Goal: Task Accomplishment & Management: Complete application form

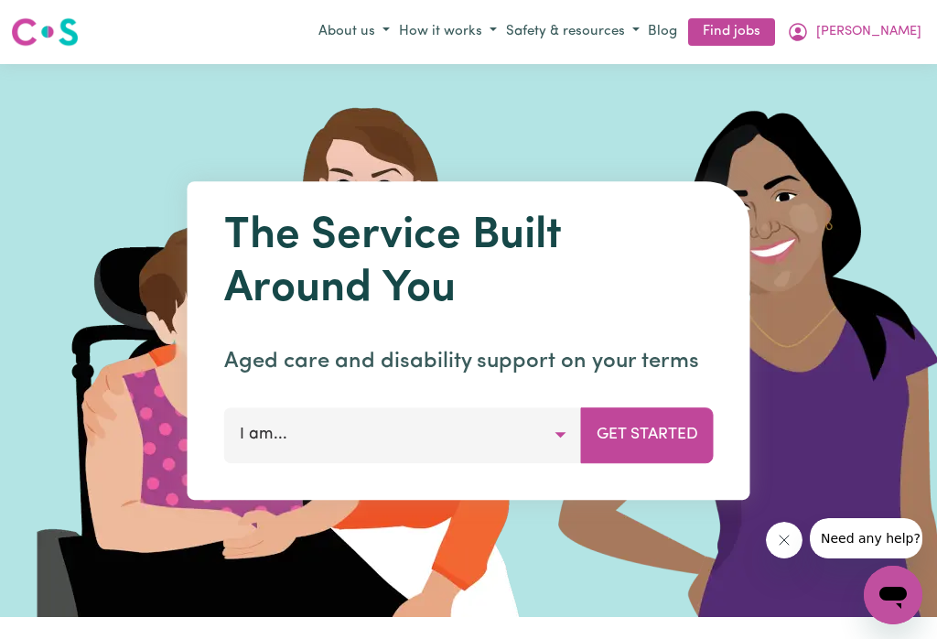
click at [809, 28] on icon "My Account" at bounding box center [798, 32] width 22 height 22
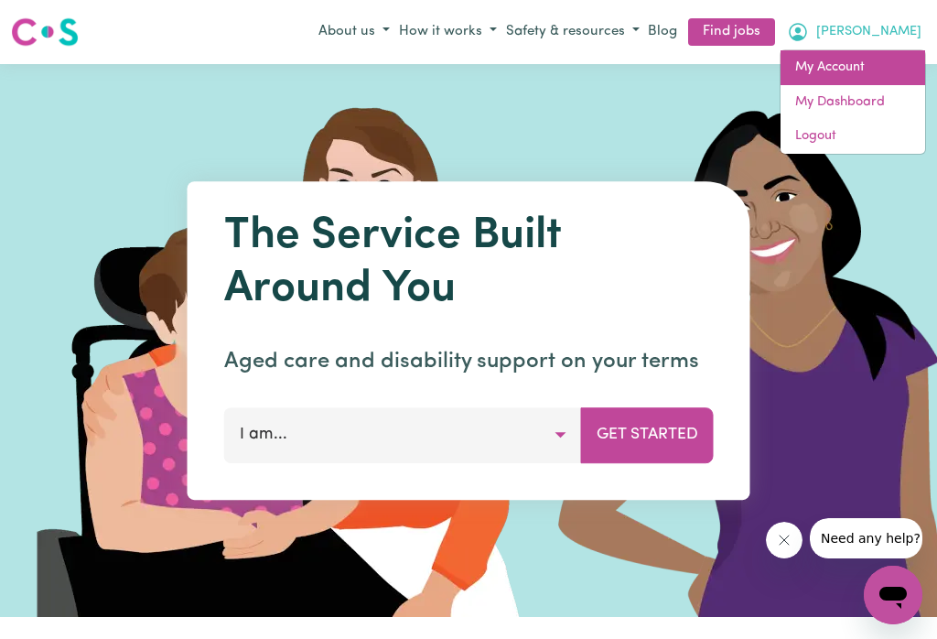
click at [845, 62] on link "My Account" at bounding box center [853, 67] width 145 height 35
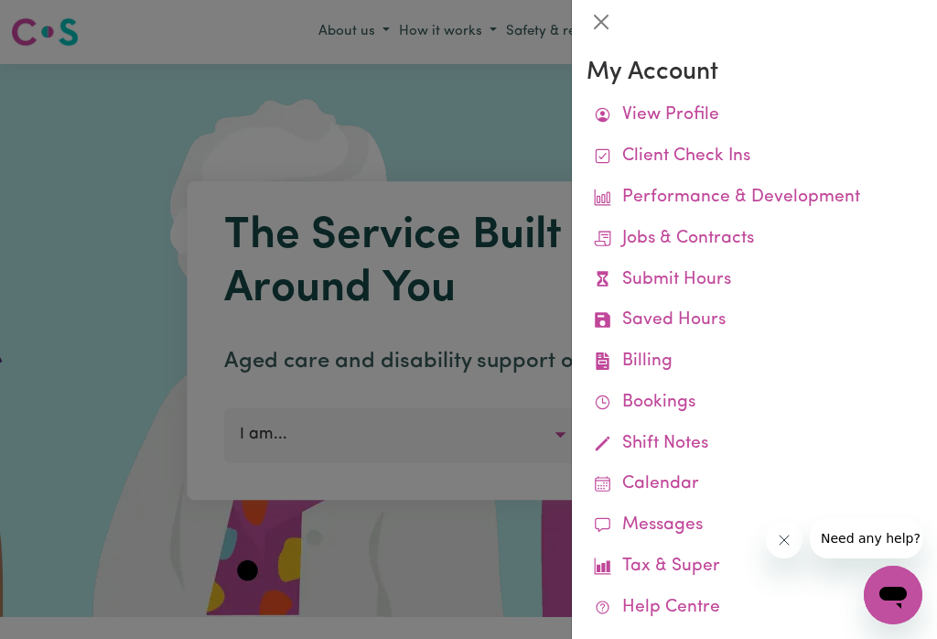
click at [698, 262] on link "Submit Hours" at bounding box center [755, 280] width 336 height 41
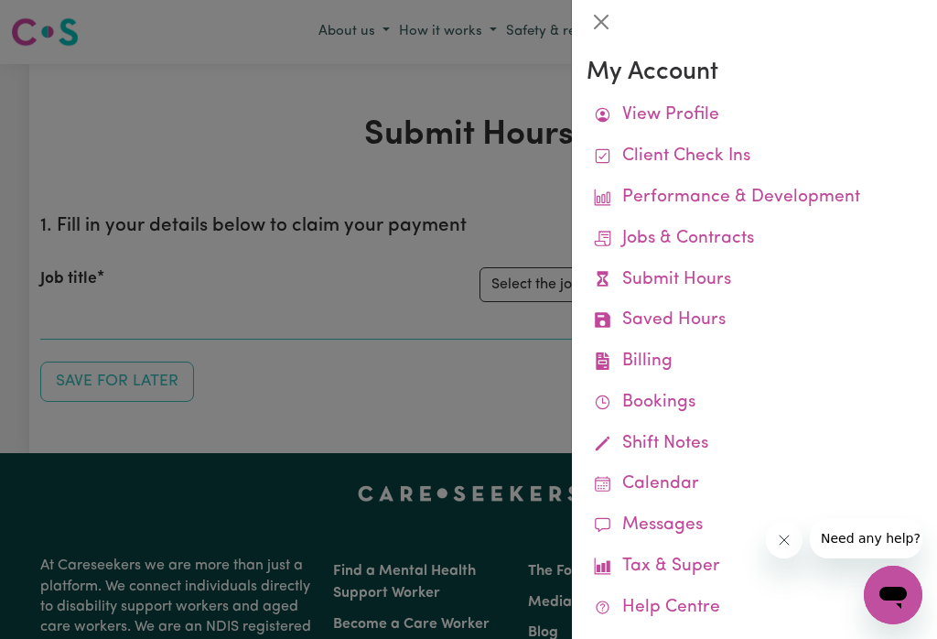
click at [609, 16] on button "Close" at bounding box center [601, 21] width 29 height 29
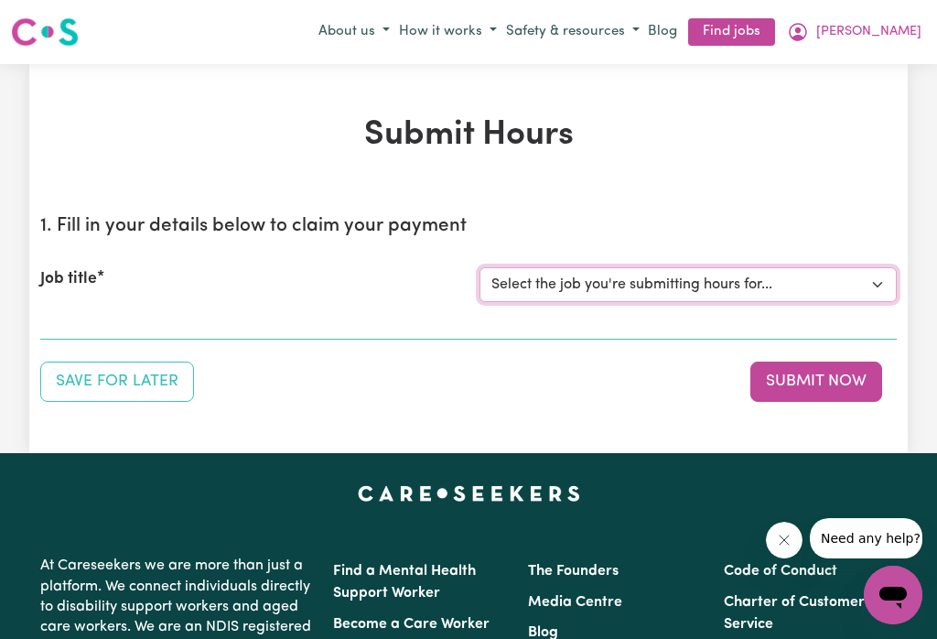
click at [870, 271] on select "Select the job you're submitting hours for... [[PERSON_NAME]] Careworker for [D…" at bounding box center [688, 284] width 417 height 35
select select "12760"
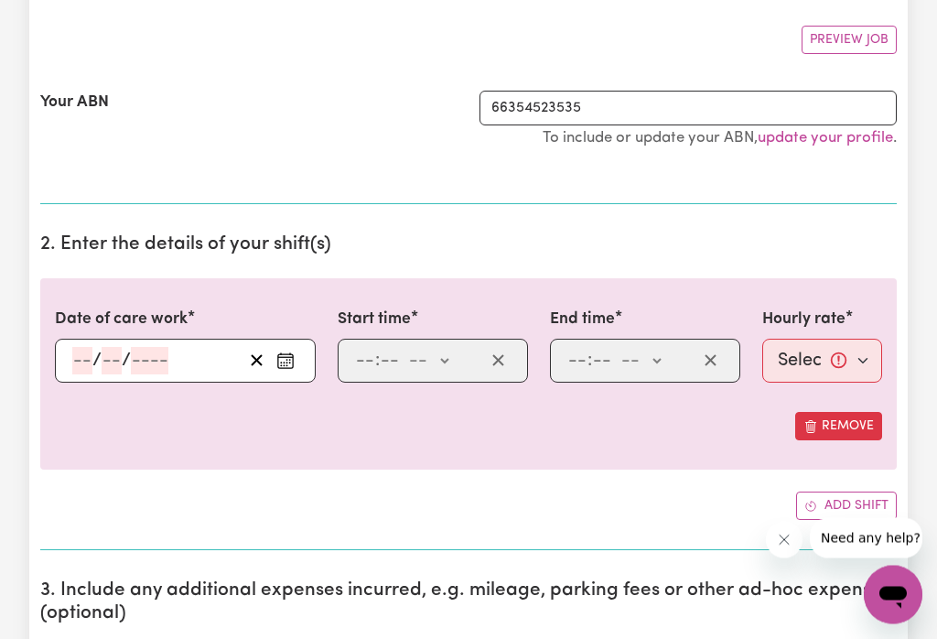
click at [284, 363] on icon "Enter the date of care work" at bounding box center [285, 361] width 18 height 18
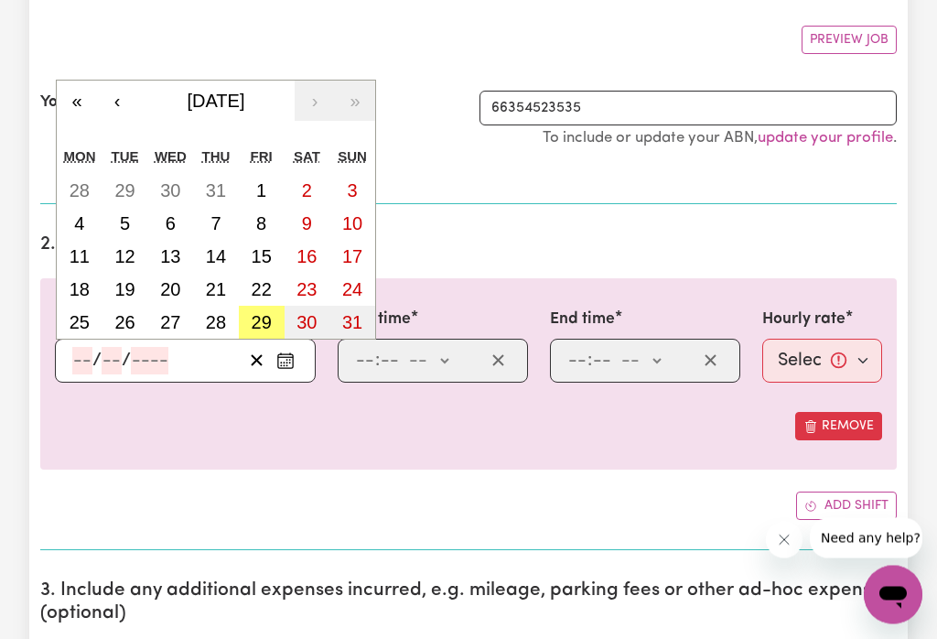
scroll to position [328, 0]
click at [264, 320] on abbr "29" at bounding box center [262, 322] width 20 height 20
type input "[DATE]"
type input "29"
type input "8"
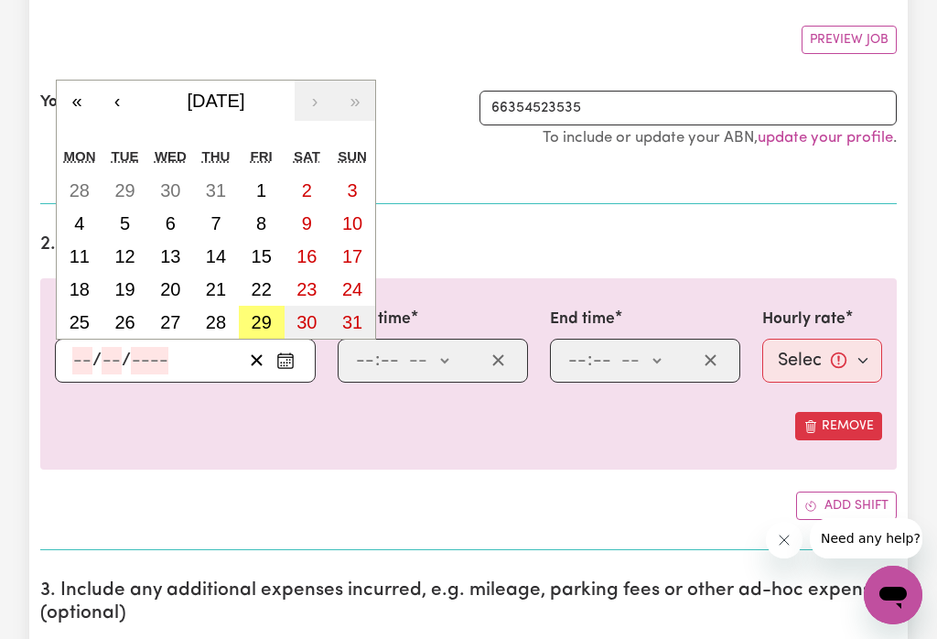
type input "2025"
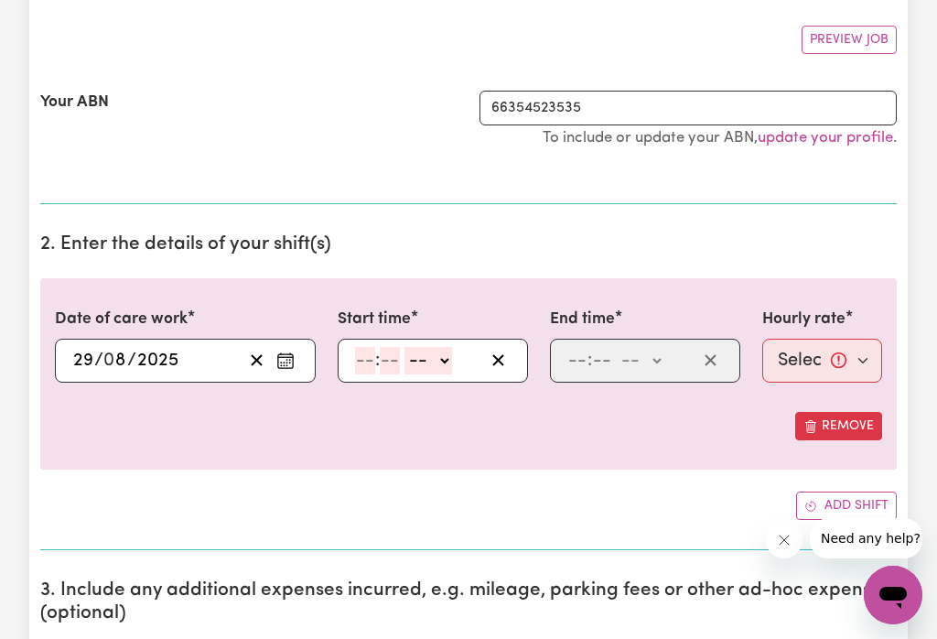
click at [452, 359] on select "-- am pm" at bounding box center [429, 360] width 48 height 27
select select "am"
click at [373, 352] on input "number" at bounding box center [365, 360] width 20 height 27
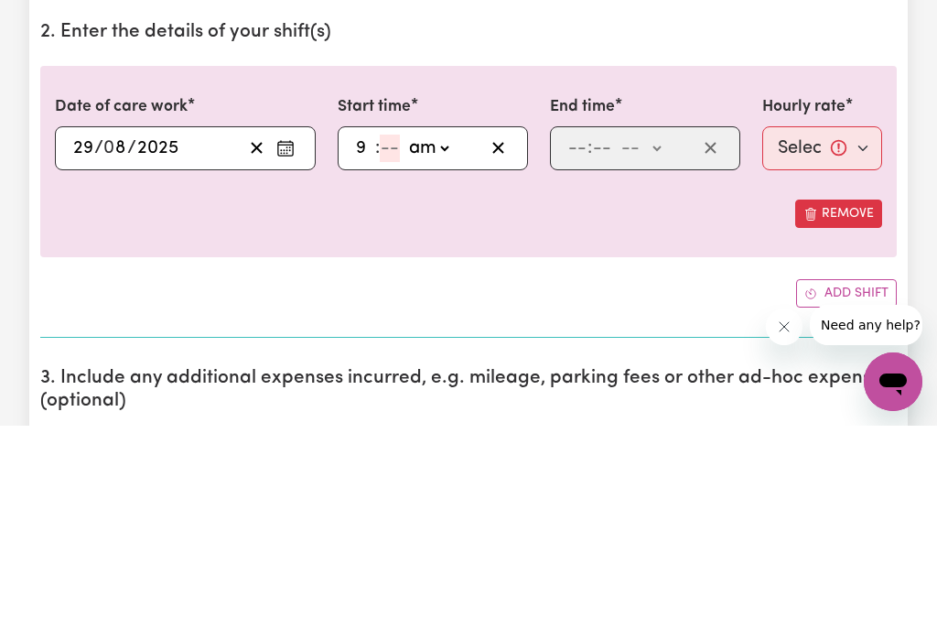
type input "9"
type input "09:03"
type input "3"
type input "09:30"
type input "30"
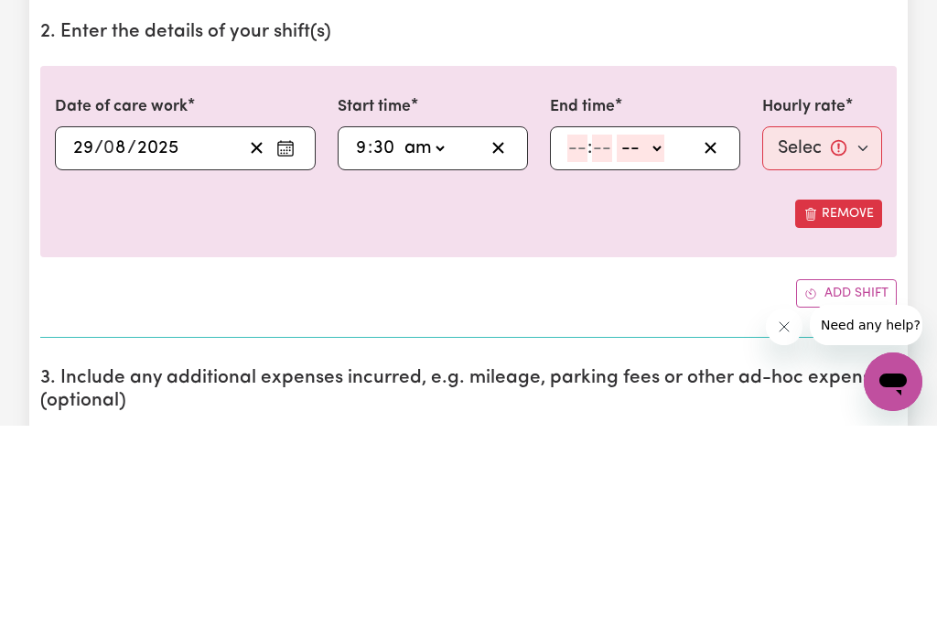
click at [665, 348] on select "-- am pm" at bounding box center [641, 361] width 48 height 27
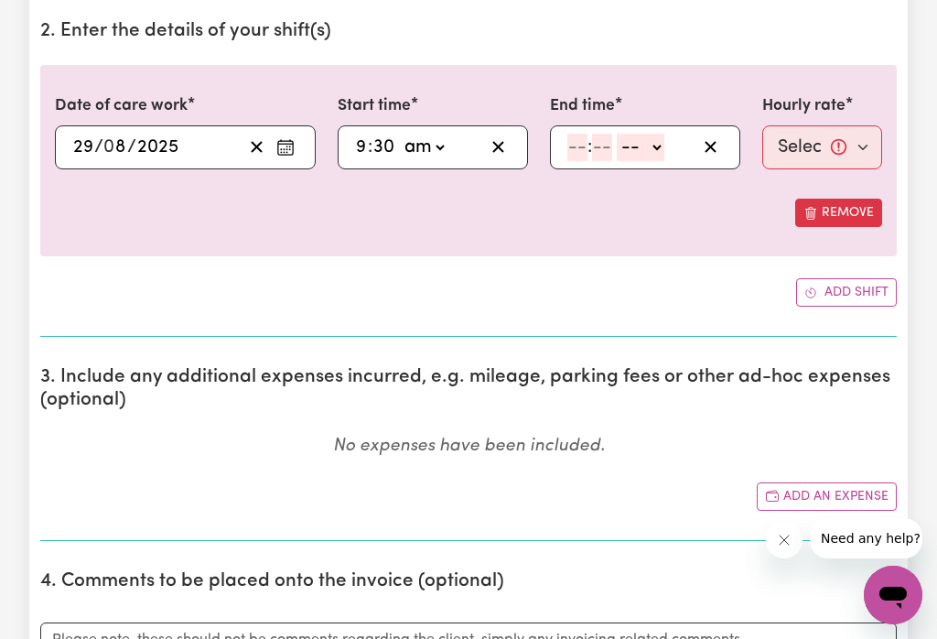
click at [587, 135] on input "number" at bounding box center [578, 147] width 20 height 27
click at [665, 149] on select "-- am pm" at bounding box center [641, 148] width 48 height 27
select select "am"
click at [568, 145] on input "number" at bounding box center [578, 147] width 20 height 27
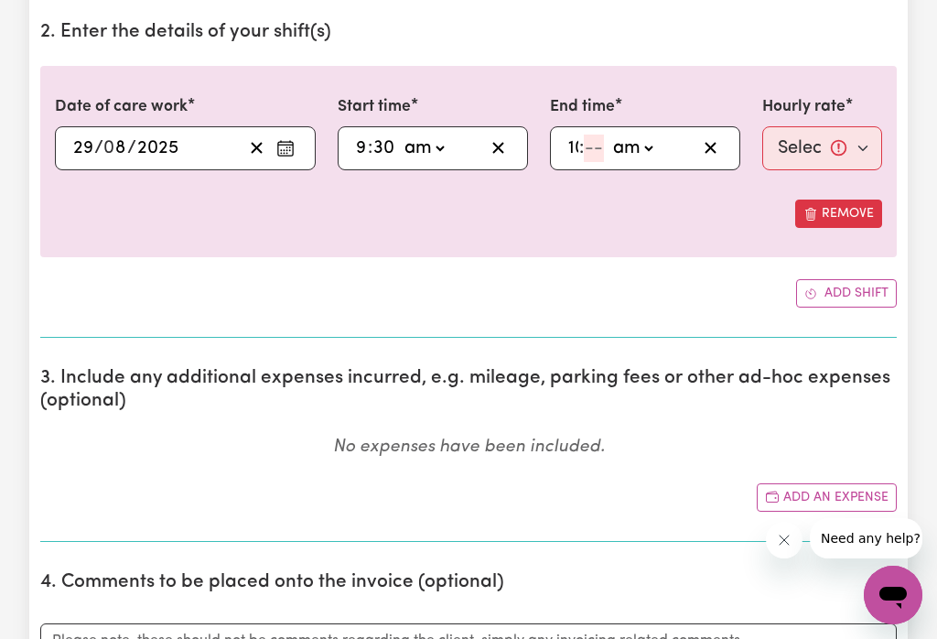
type input "10"
type input "10:03"
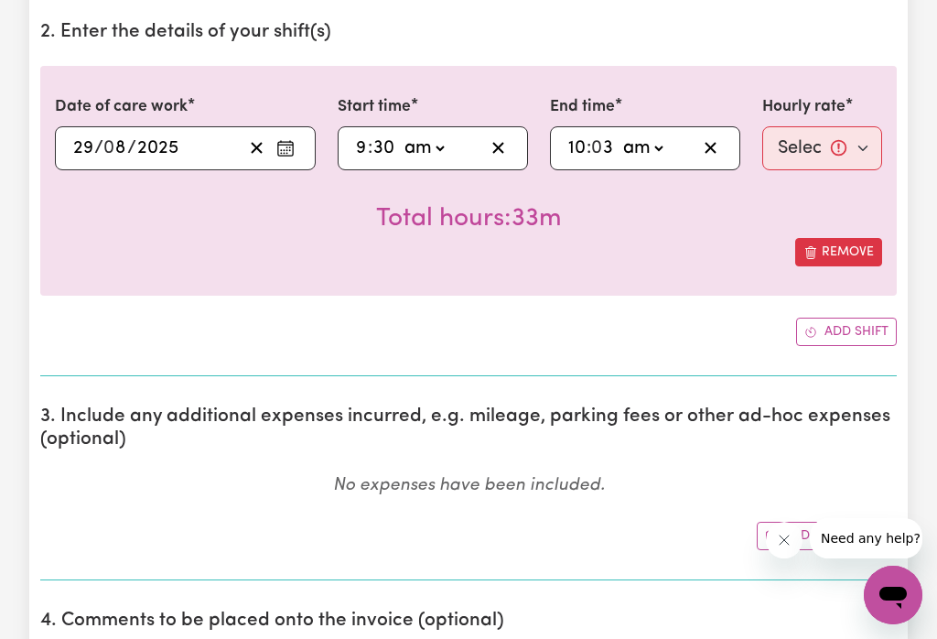
type input "30"
type input "10:30"
type input "30"
click at [831, 145] on select "Select rate... $74.28 (Weekday)" at bounding box center [823, 148] width 120 height 44
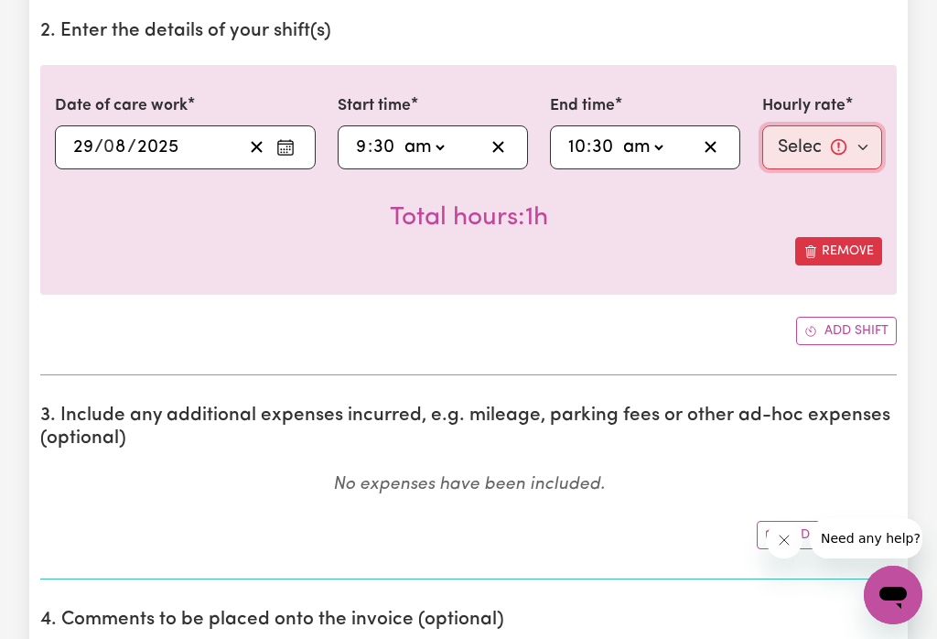
select select "74.28-Weekday"
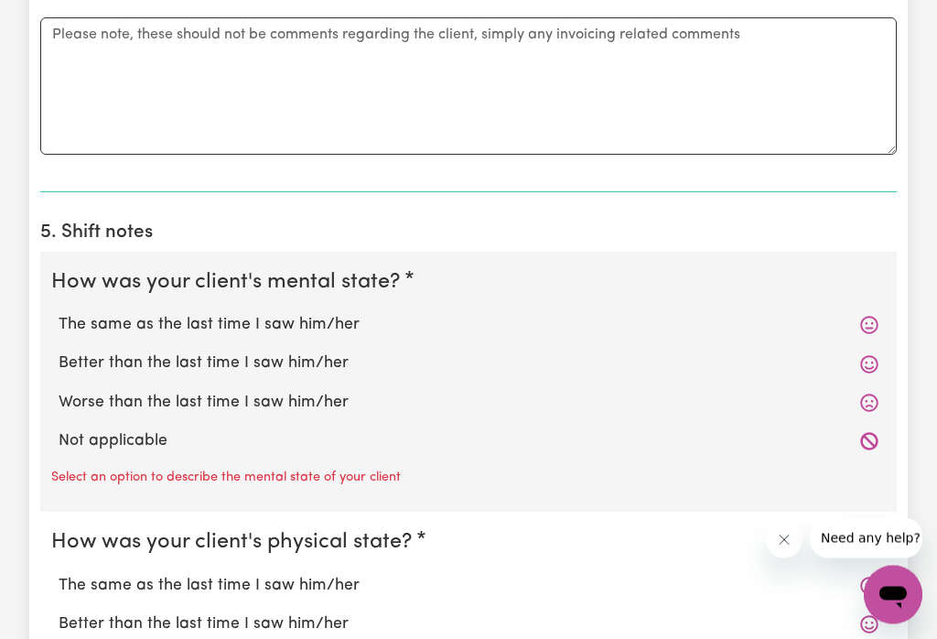
scroll to position [1185, 0]
click at [323, 306] on div "The same as the last time I saw him/her" at bounding box center [468, 325] width 835 height 38
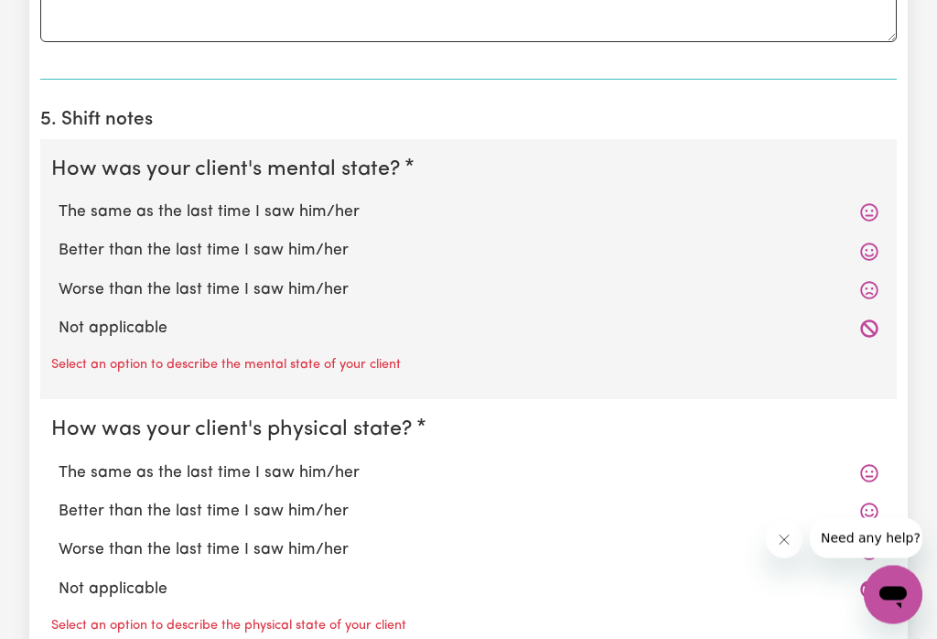
scroll to position [1297, 0]
click at [333, 203] on label "The same as the last time I saw him/her" at bounding box center [469, 212] width 820 height 24
click at [59, 200] on input "The same as the last time I saw him/her" at bounding box center [58, 200] width 1 height 1
radio input "true"
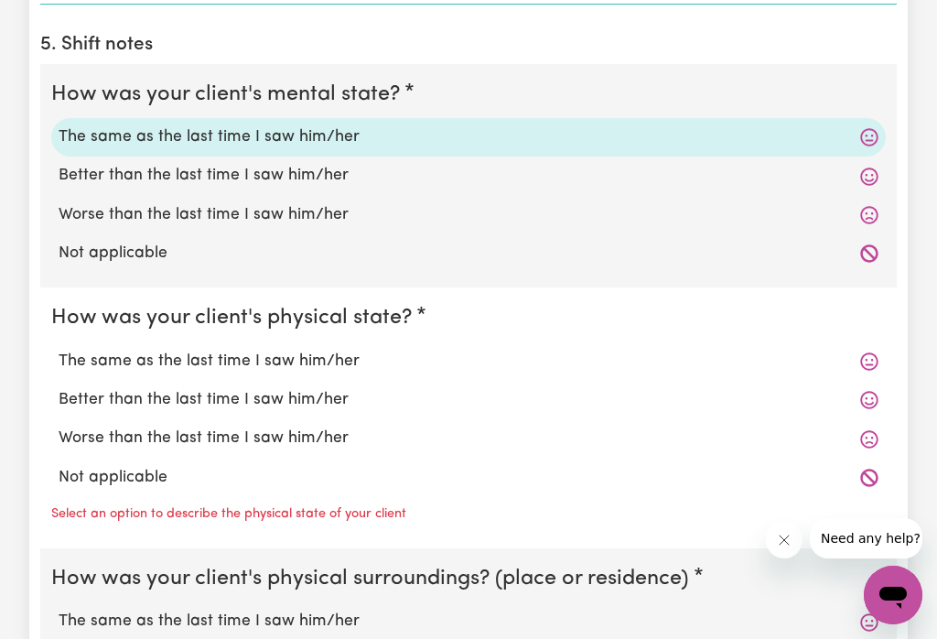
click at [318, 366] on label "The same as the last time I saw him/her" at bounding box center [469, 362] width 820 height 24
click at [59, 350] on input "The same as the last time I saw him/her" at bounding box center [58, 349] width 1 height 1
radio input "true"
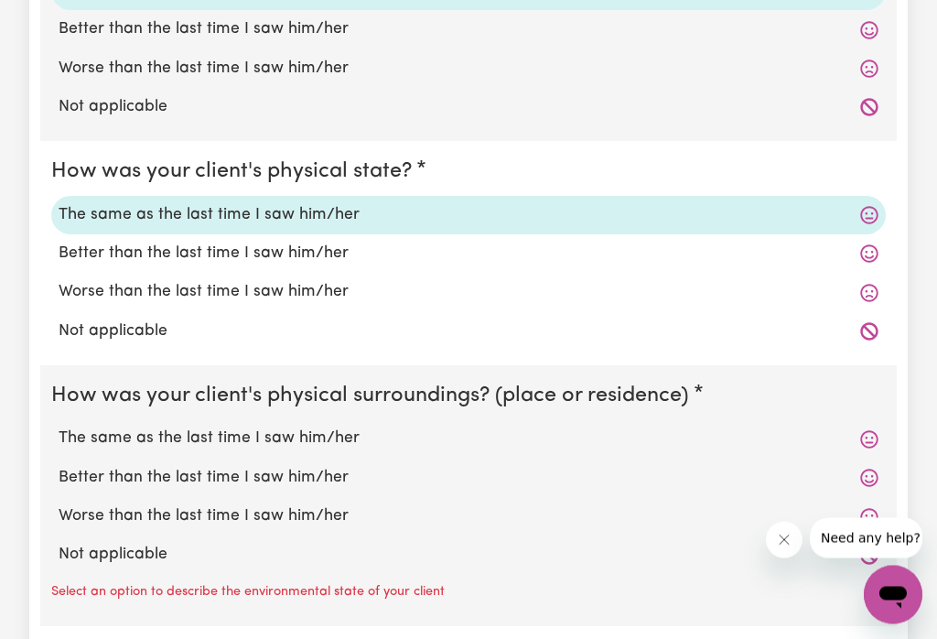
scroll to position [1529, 0]
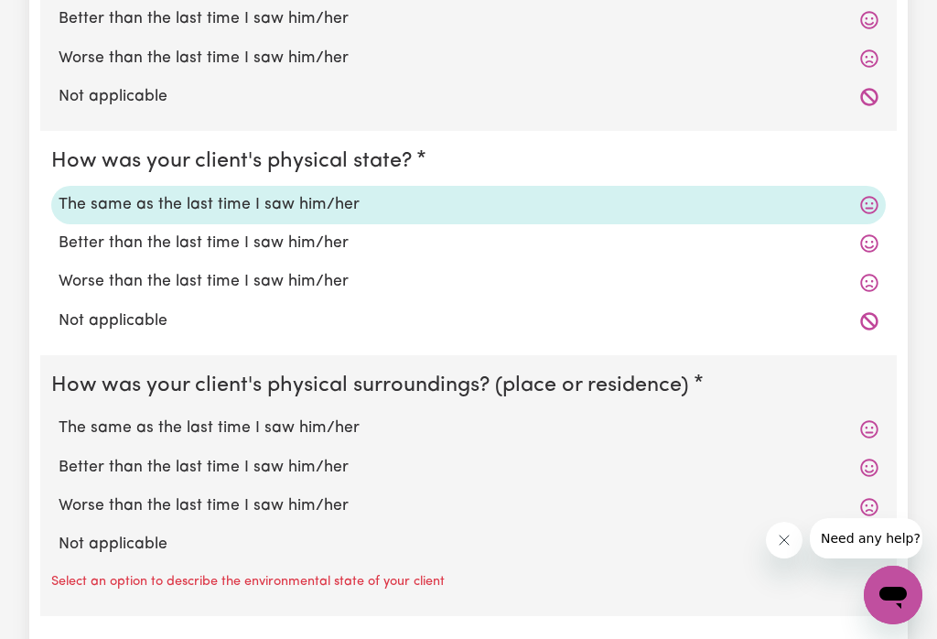
click at [277, 431] on label "The same as the last time I saw him/her" at bounding box center [469, 429] width 820 height 24
click at [59, 417] on input "The same as the last time I saw him/her" at bounding box center [58, 416] width 1 height 1
radio input "true"
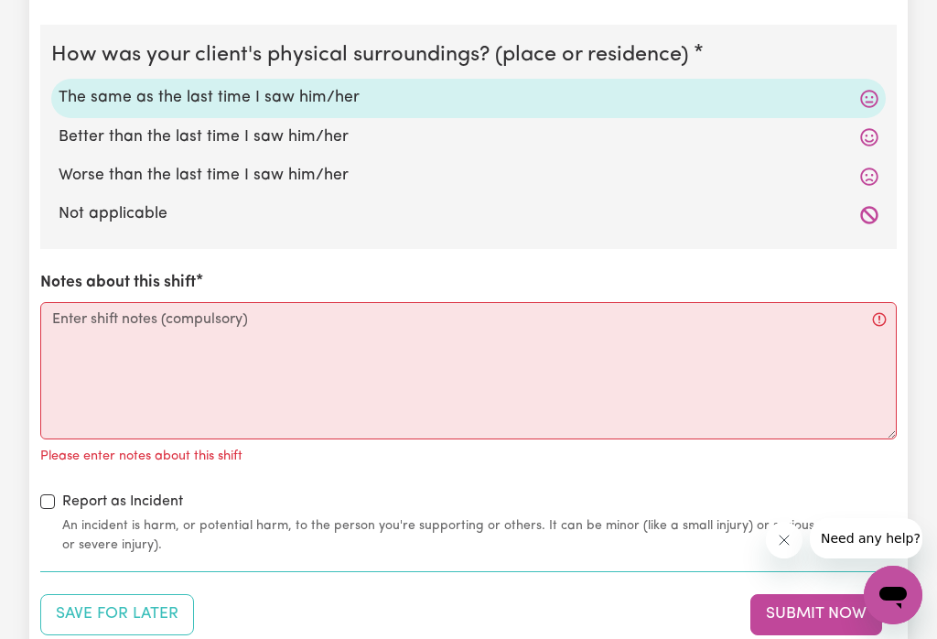
scroll to position [1860, 0]
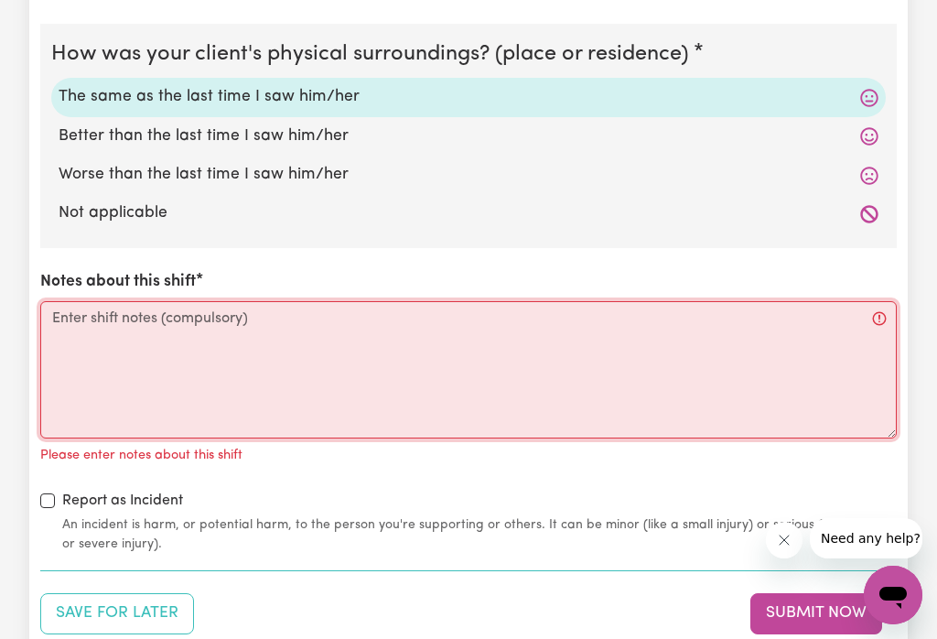
click at [175, 330] on textarea "Notes about this shift" at bounding box center [468, 369] width 857 height 137
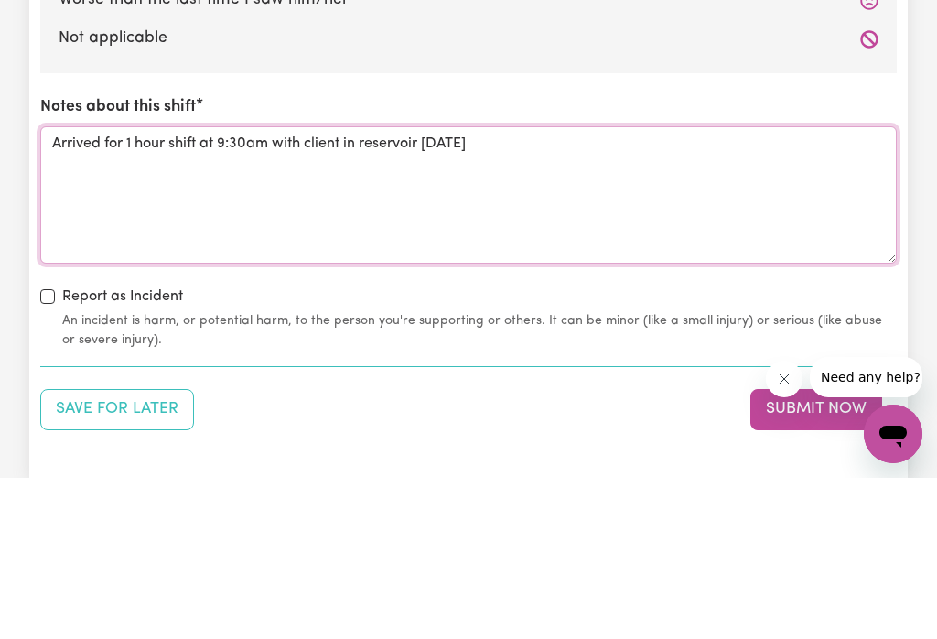
scroll to position [1883, 0]
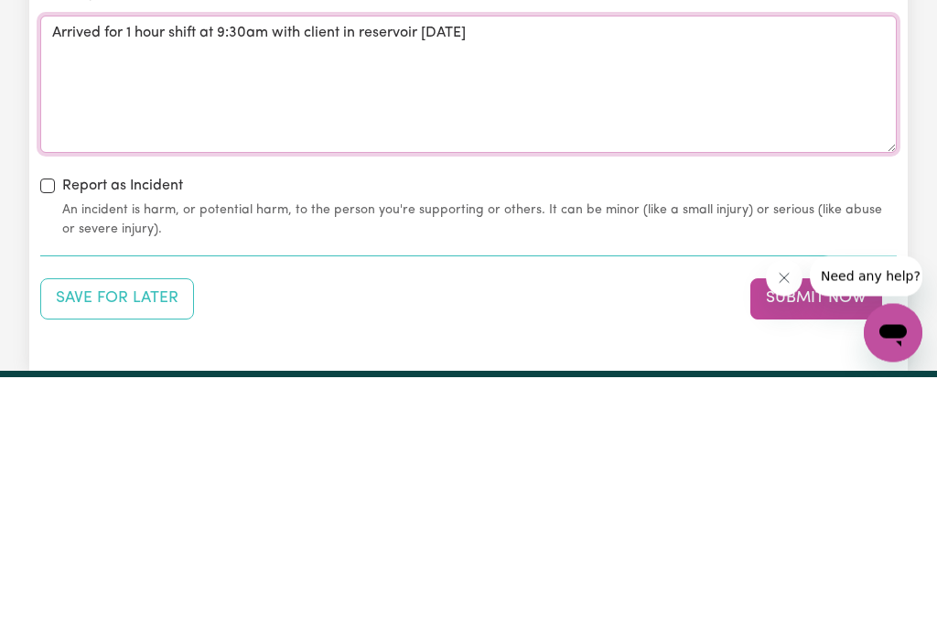
click at [528, 278] on textarea "Arrived for 1 hour shift at 9:30am with client in reservoir [DATE]" at bounding box center [468, 346] width 857 height 137
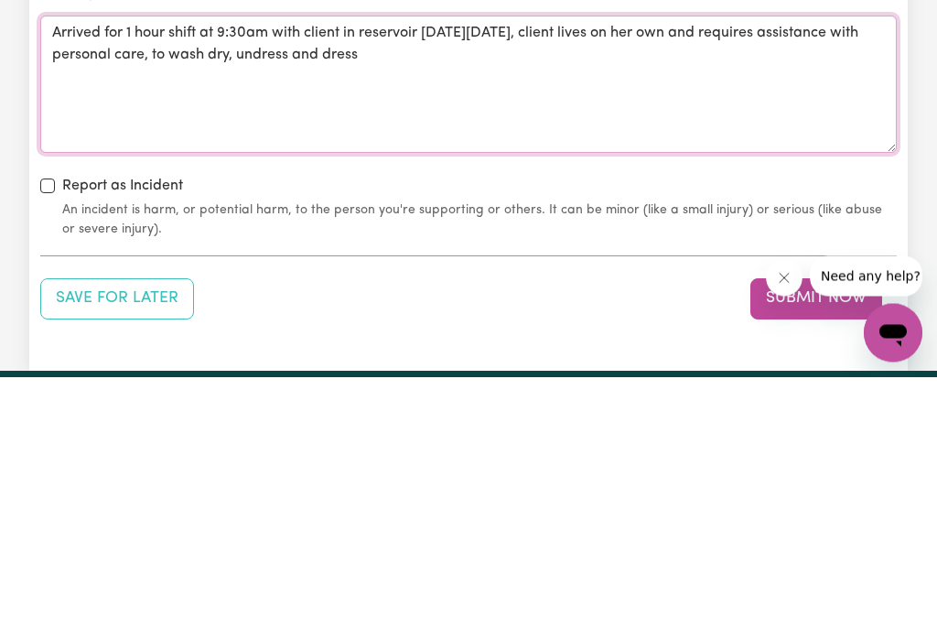
click at [310, 278] on textarea "Arrived for 1 hour shift at 9:30am with client in reservoir [DATE][DATE], clien…" at bounding box center [468, 346] width 857 height 137
click at [314, 278] on textarea "Arrived for 1 hour shift at 9:30am with client in reservoir [DATE][DATE], clien…" at bounding box center [468, 346] width 857 height 137
click at [422, 278] on textarea "Arrived for 1 hour shift at 9:30am with client in reservoir [DATE][DATE], clien…" at bounding box center [468, 346] width 857 height 137
click at [556, 278] on textarea "Arrived for 1 hour shift at 9:30am with client in reservoir [DATE][DATE], clien…" at bounding box center [468, 346] width 857 height 137
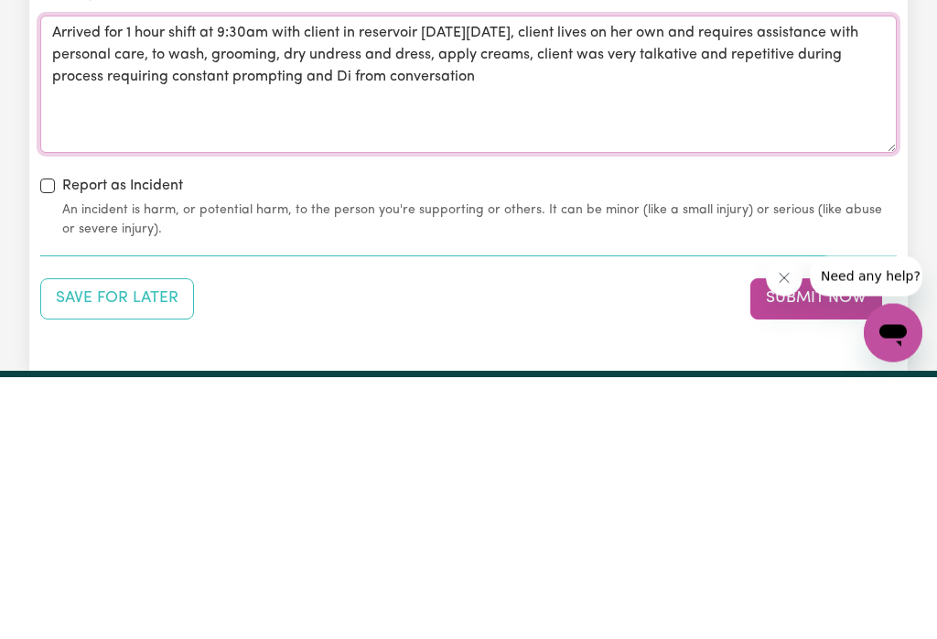
click at [472, 278] on textarea "Arrived for 1 hour shift at 9:30am with client in reservoir [DATE][DATE], clien…" at bounding box center [468, 346] width 857 height 137
click at [668, 278] on textarea "Arrived for 1 hour shift at 9:30am with client in reservoir [DATE][DATE], clien…" at bounding box center [468, 346] width 857 height 137
click at [690, 278] on textarea "Arrived for 1 hour shift at 9:30am with client in reservoir [DATE][DATE], clien…" at bounding box center [468, 346] width 857 height 137
click at [215, 278] on textarea "Arrived for 1 hour shift at 9:30am with client in reservoir [DATE][DATE], clien…" at bounding box center [468, 346] width 857 height 137
click at [812, 278] on textarea "Arrived for 1 hour shift at 9:30am with client in reservoir [DATE][DATE], clien…" at bounding box center [468, 346] width 857 height 137
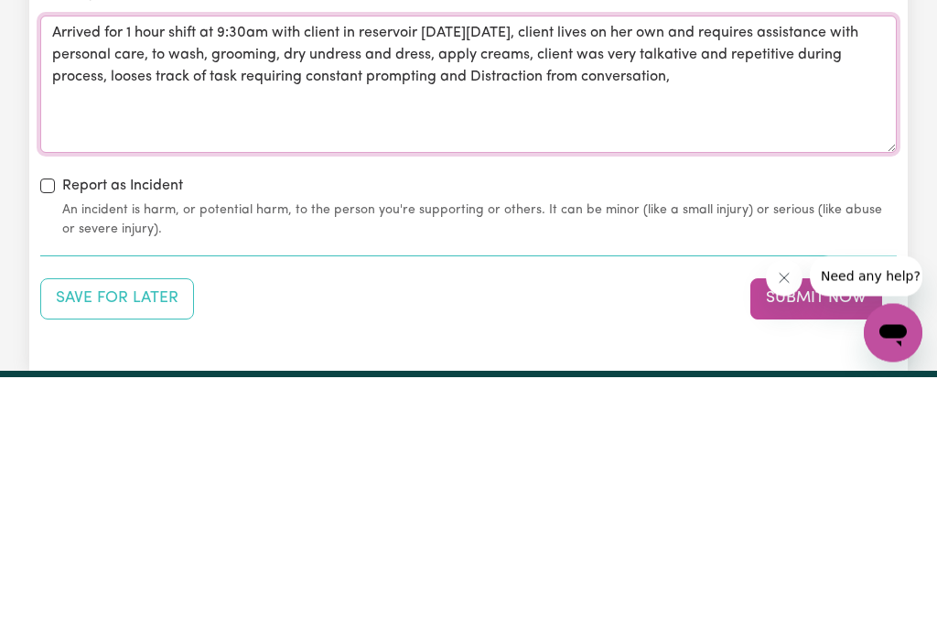
click at [351, 278] on textarea "Arrived for 1 hour shift at 9:30am with client in reservoir [DATE][DATE], clien…" at bounding box center [468, 346] width 857 height 137
click at [189, 278] on textarea "Arrived for 1 hour shift at 9:30am with client in reservoir [DATE][DATE], clien…" at bounding box center [468, 346] width 857 height 137
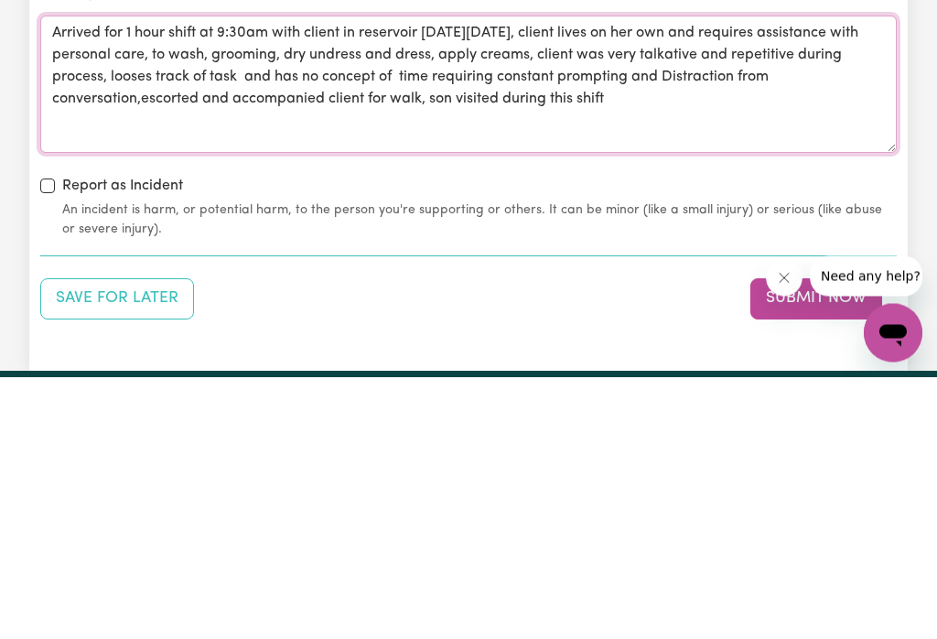
click at [404, 278] on textarea "Arrived for 1 hour shift at 9:30am with client in reservoir [DATE][DATE], clien…" at bounding box center [468, 346] width 857 height 137
click at [659, 278] on textarea "Arrived for 1 hour shift at 9:30am with client in reservoir [DATE][DATE], clien…" at bounding box center [468, 346] width 857 height 137
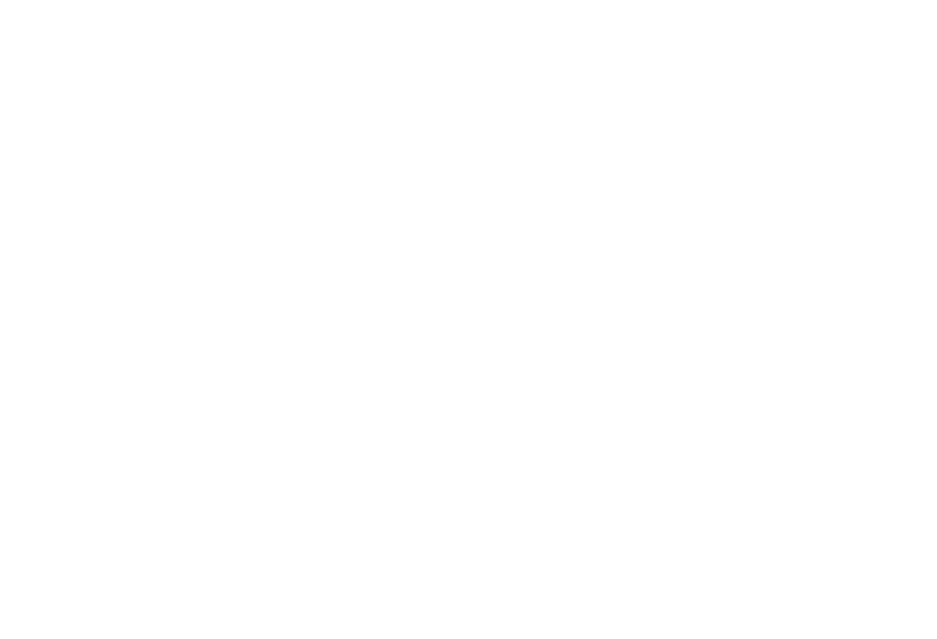
scroll to position [1981, 0]
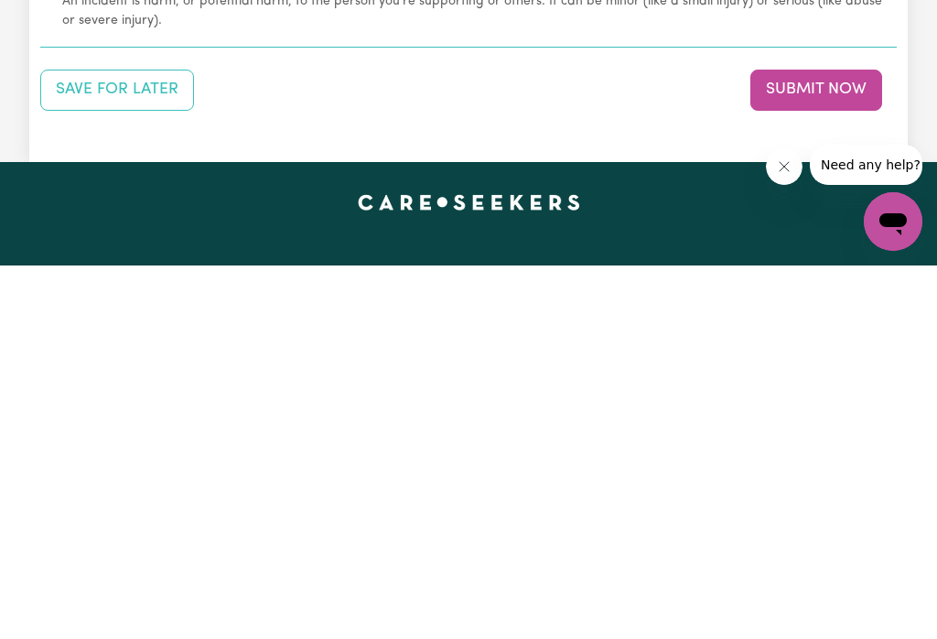
type textarea "Arrived for 1 hour shift at 9:30am with client in reservoir [DATE][DATE], clien…"
click at [795, 443] on button "Submit Now" at bounding box center [817, 463] width 132 height 40
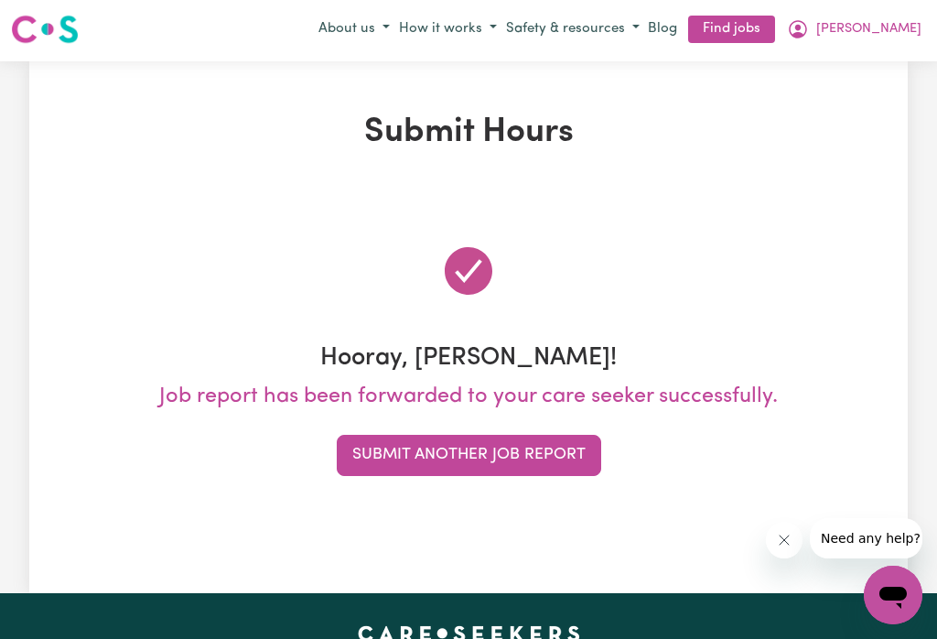
scroll to position [0, 0]
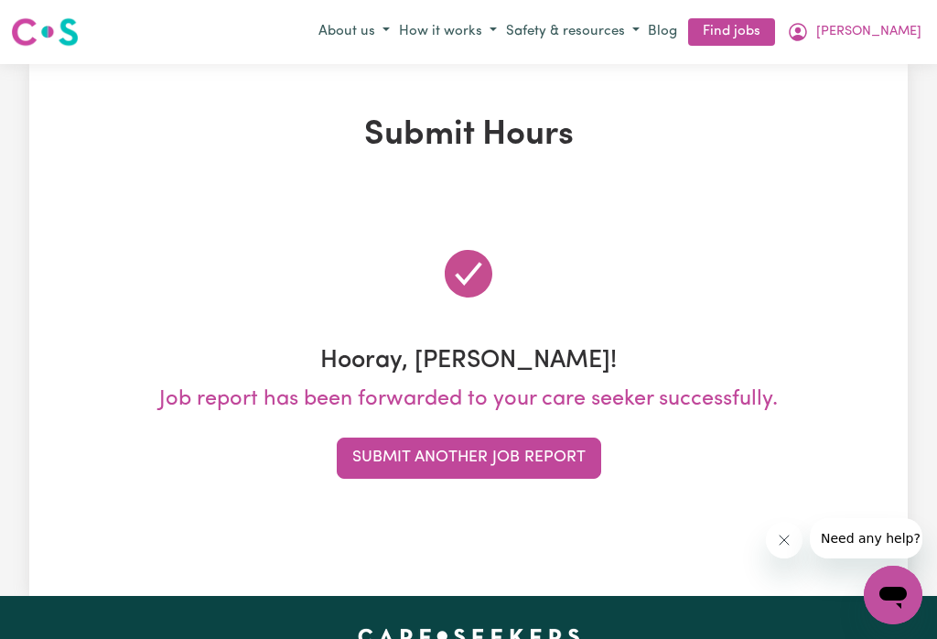
click at [809, 33] on icon "My Account" at bounding box center [798, 32] width 22 height 22
click at [853, 263] on div at bounding box center [468, 273] width 857 height 103
click at [514, 447] on button "Submit Another Job Report" at bounding box center [469, 458] width 265 height 40
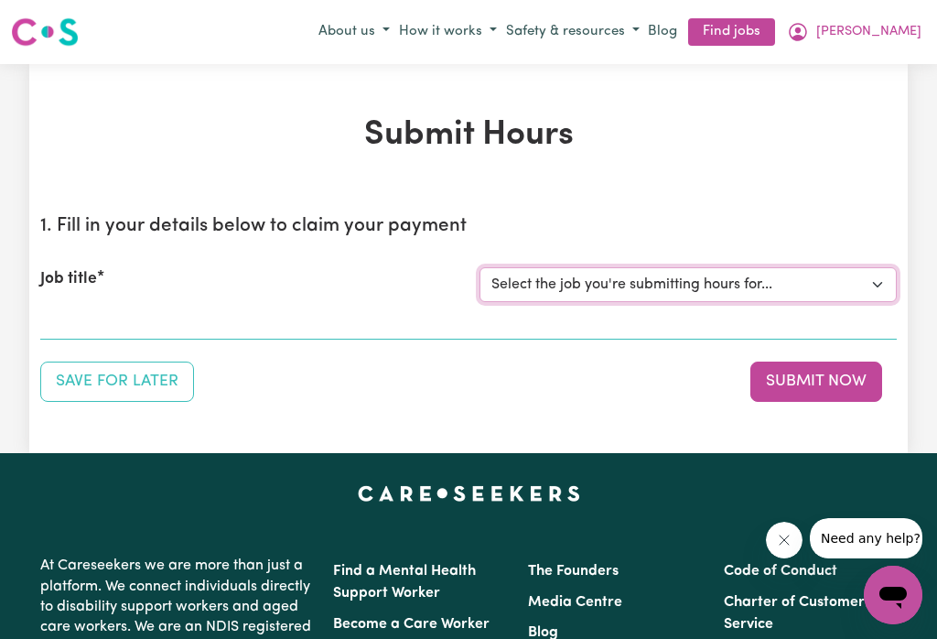
click at [867, 282] on select "Select the job you're submitting hours for... [[PERSON_NAME]] Careworker for [D…" at bounding box center [688, 284] width 417 height 35
select select "12584"
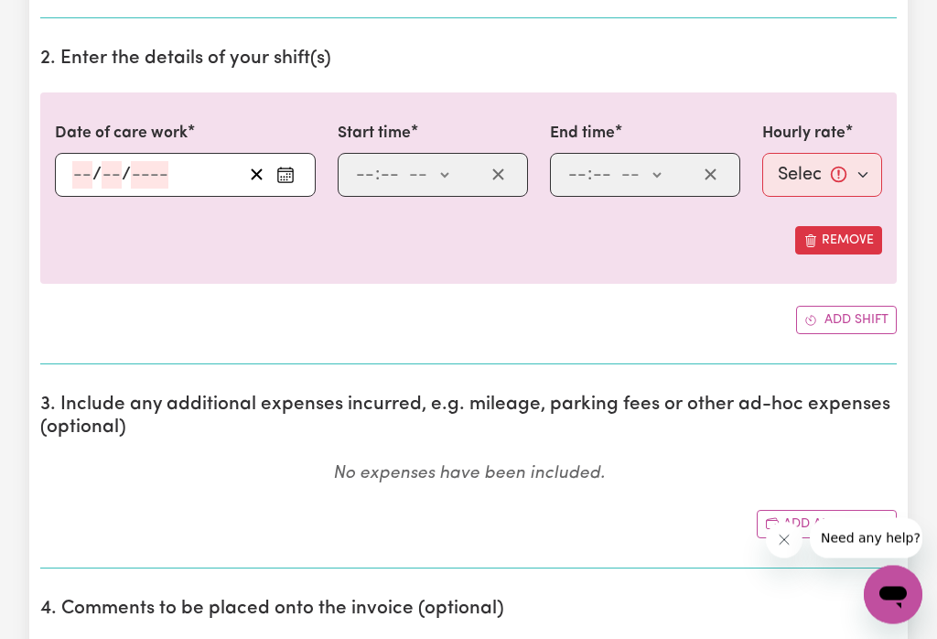
click at [289, 182] on icon "Enter the date of care work" at bounding box center [285, 176] width 18 height 18
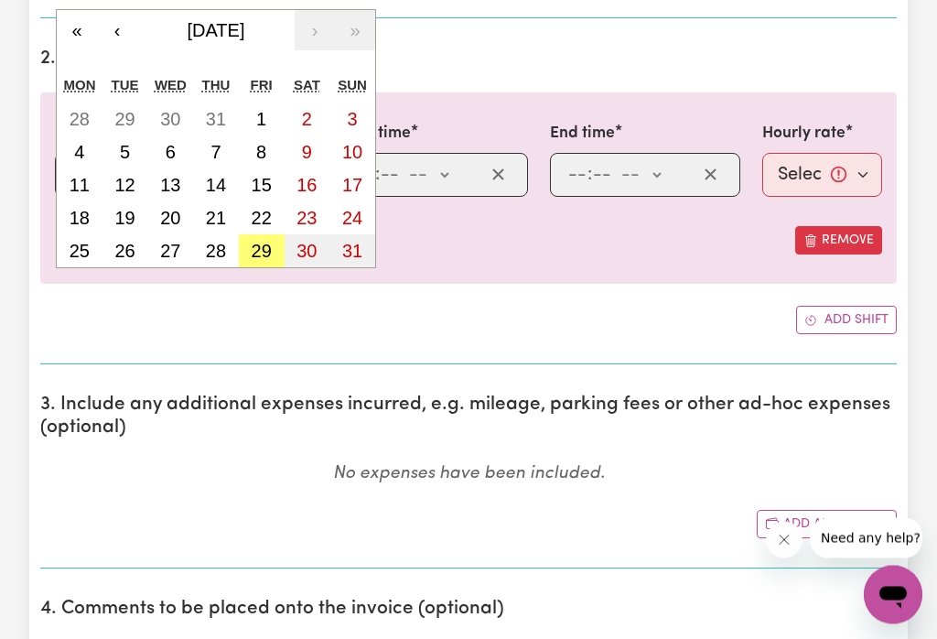
scroll to position [514, 0]
click at [262, 247] on abbr "29" at bounding box center [262, 251] width 20 height 20
type input "[DATE]"
type input "29"
type input "8"
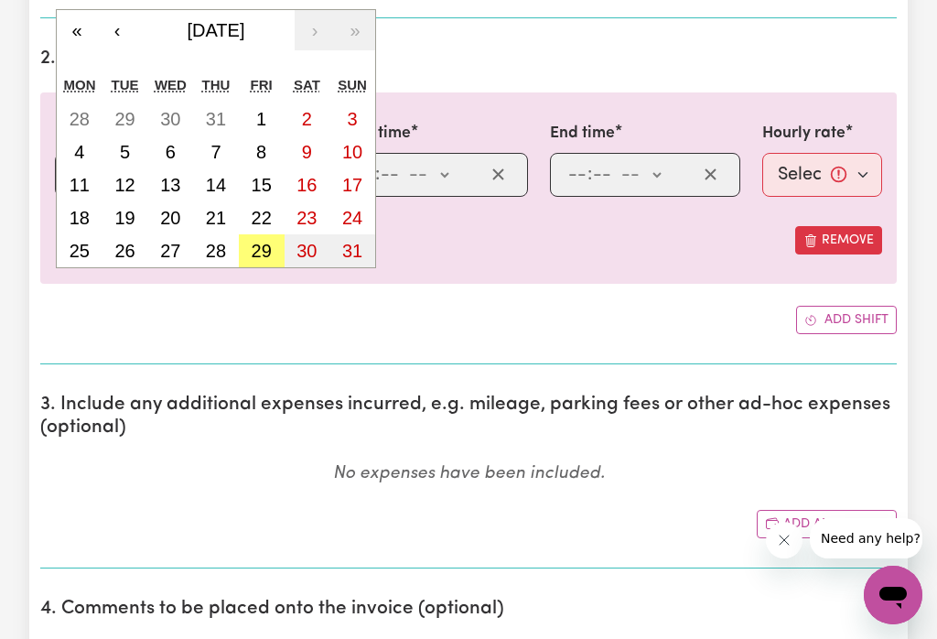
type input "2025"
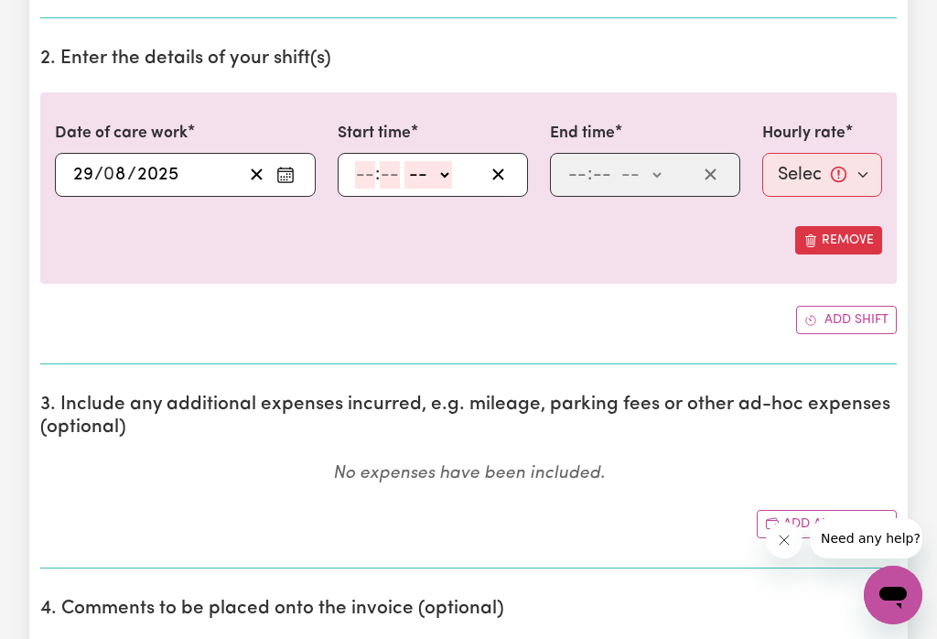
click at [494, 185] on button "button" at bounding box center [498, 174] width 28 height 27
click at [505, 183] on button "button" at bounding box center [498, 174] width 28 height 27
click at [452, 185] on select "-- am pm" at bounding box center [429, 174] width 48 height 27
select select "am"
click at [373, 182] on input "number" at bounding box center [365, 174] width 20 height 27
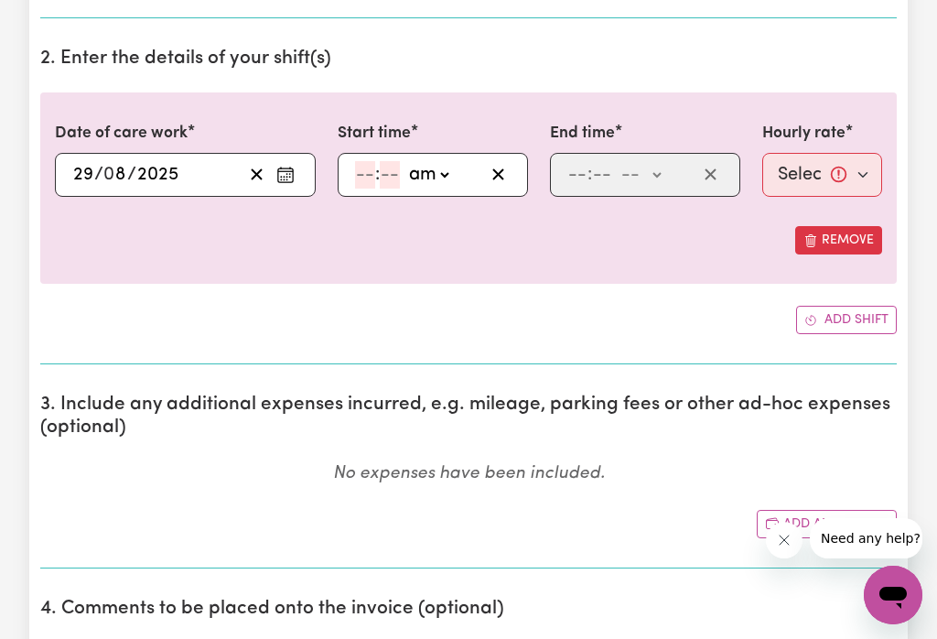
scroll to position [513, 0]
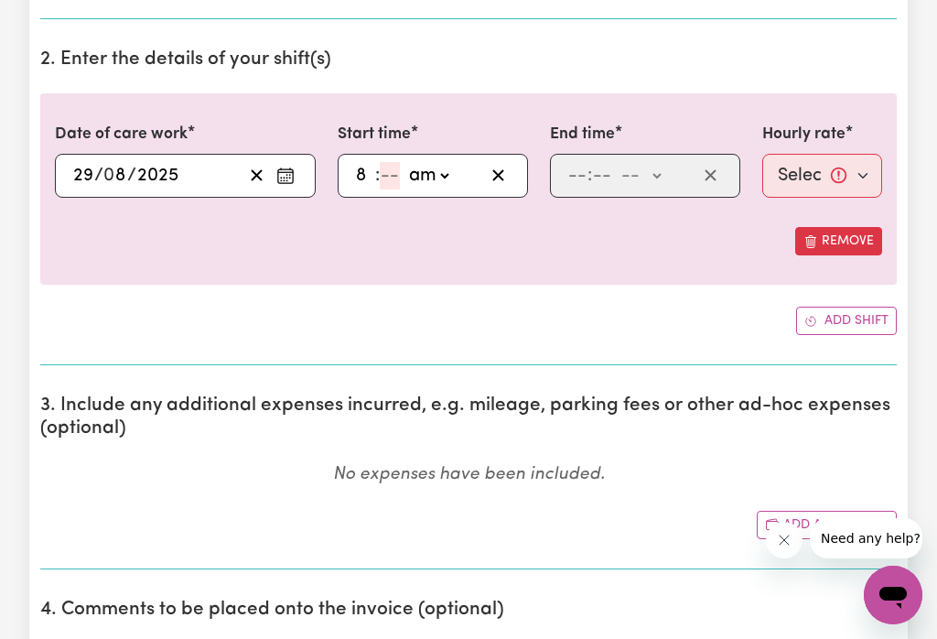
type input "8"
type input "08:00"
type input "0"
click at [665, 178] on select "-- am pm" at bounding box center [641, 175] width 48 height 27
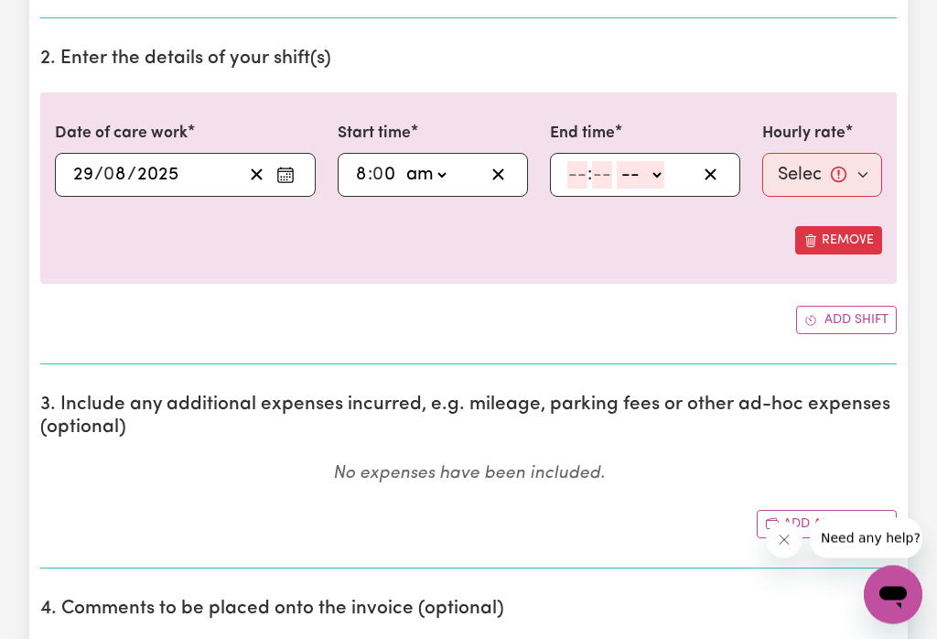
select select "am"
click at [572, 168] on input "number" at bounding box center [578, 174] width 20 height 27
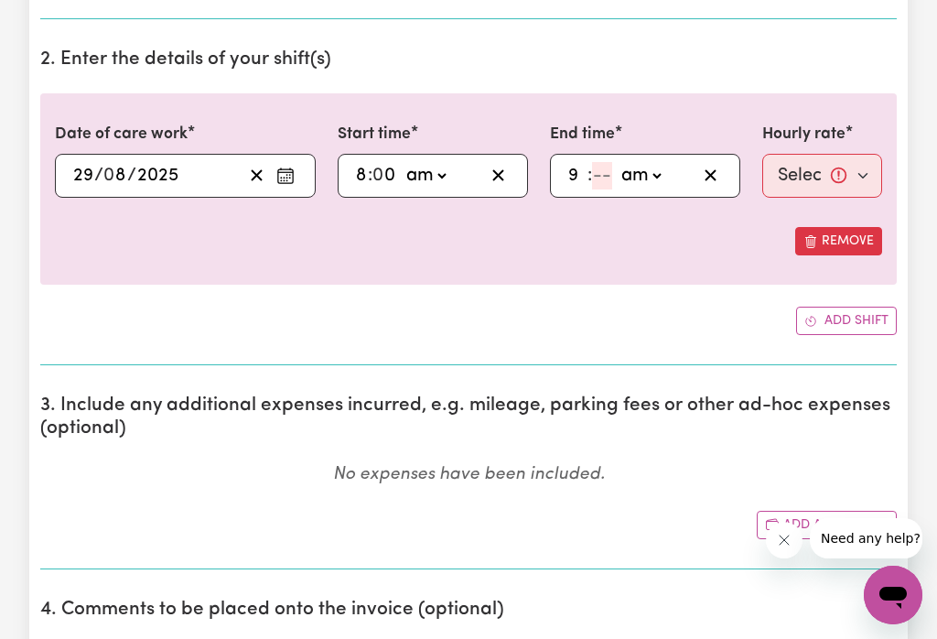
type input "9"
type input "09:00"
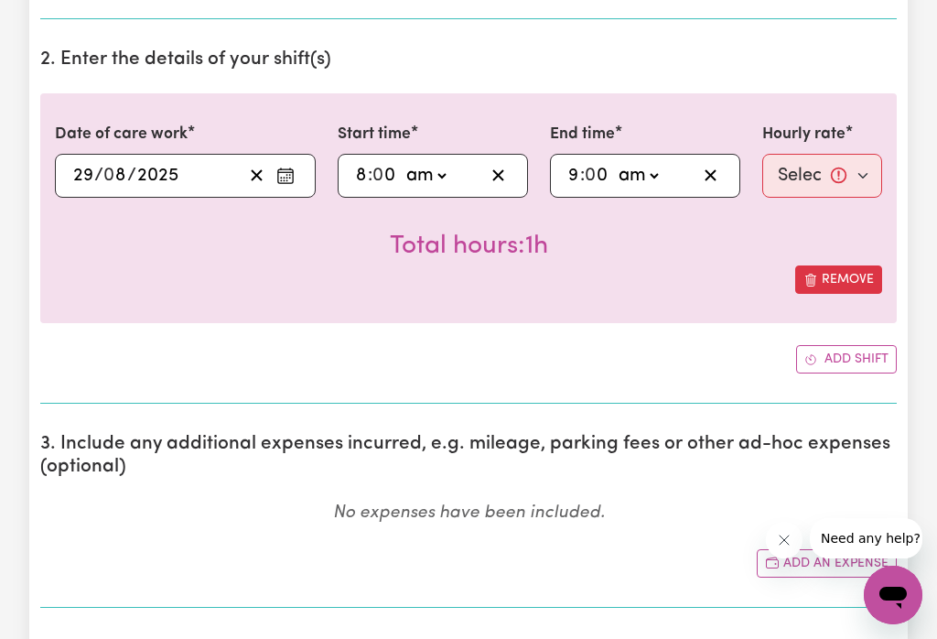
type input "0"
click at [844, 175] on select "Select rate... $52.87 (Weekday) $74.28 ([DATE]) $85.00 (Public Holiday) $105.00…" at bounding box center [823, 176] width 120 height 44
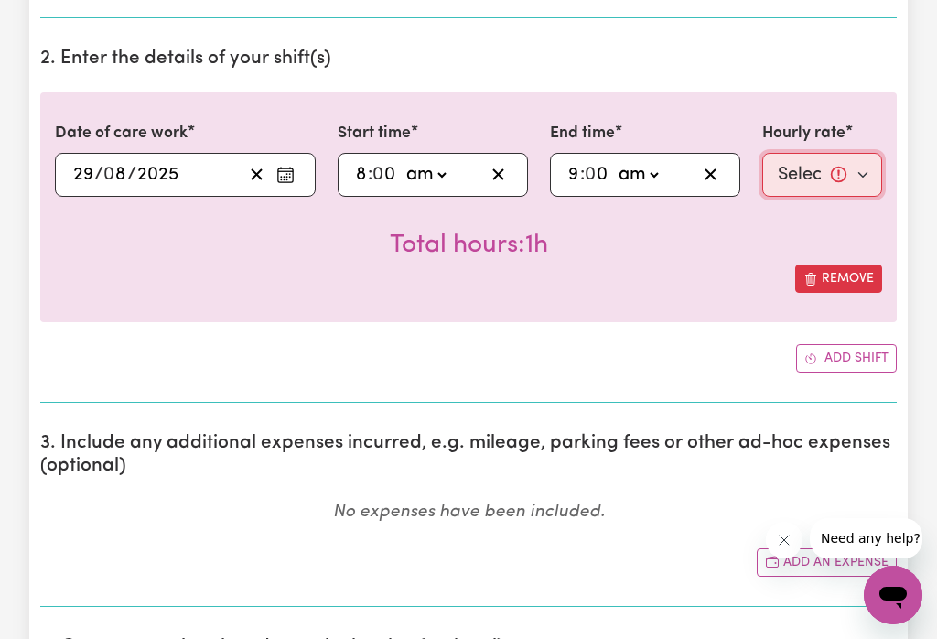
select select "52.87-Weekday"
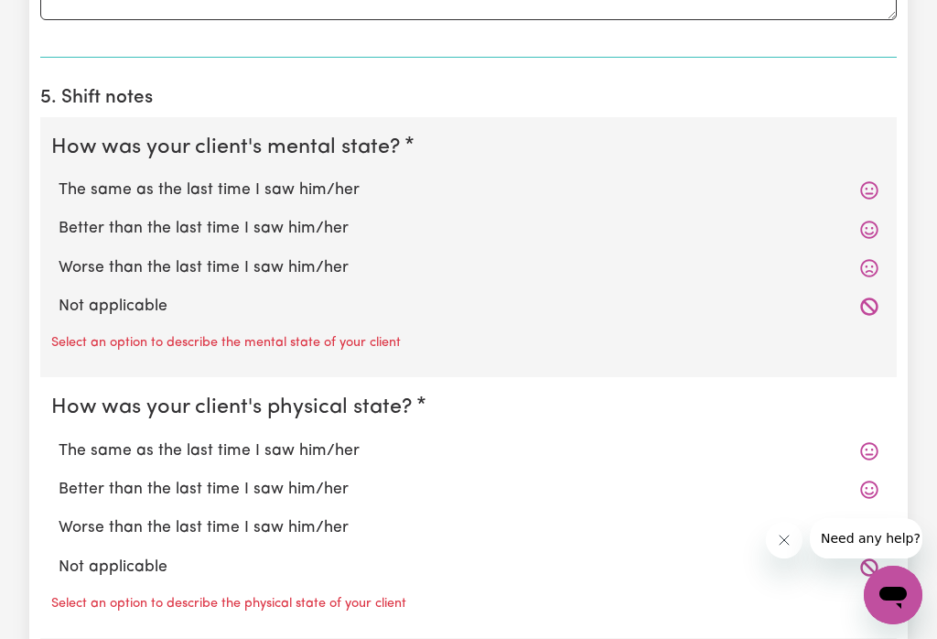
scroll to position [1327, 0]
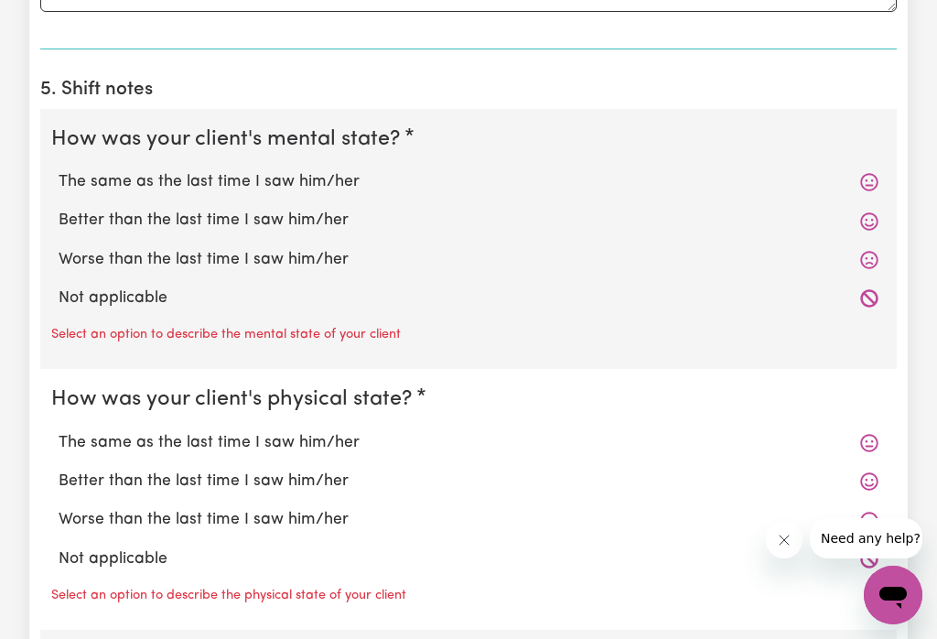
click at [312, 258] on label "Worse than the last time I saw him/her" at bounding box center [469, 260] width 820 height 24
click at [59, 248] on input "Worse than the last time I saw him/her" at bounding box center [58, 247] width 1 height 1
radio input "true"
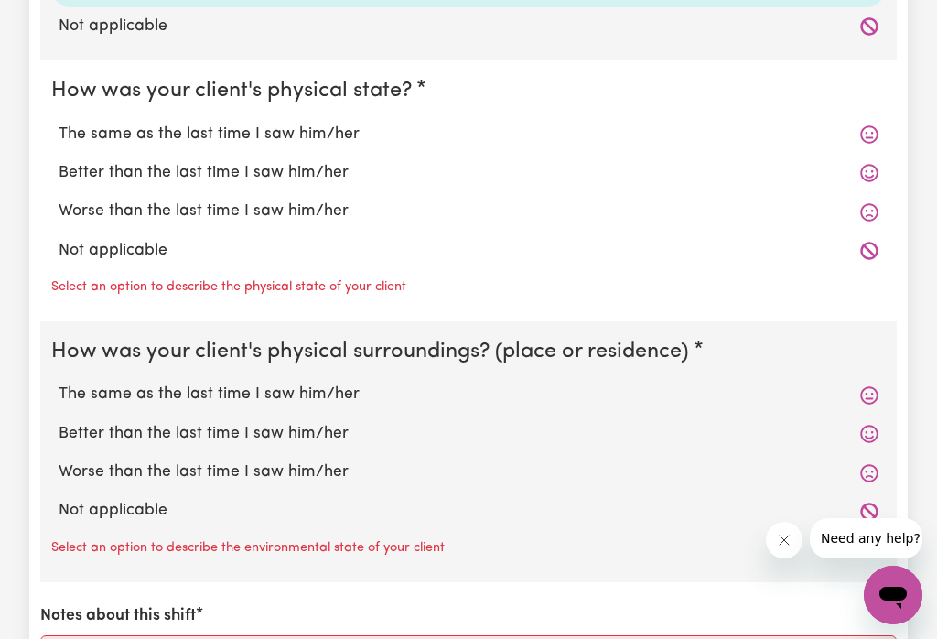
click at [336, 131] on label "The same as the last time I saw him/her" at bounding box center [469, 135] width 820 height 24
click at [59, 123] on input "The same as the last time I saw him/her" at bounding box center [58, 122] width 1 height 1
radio input "true"
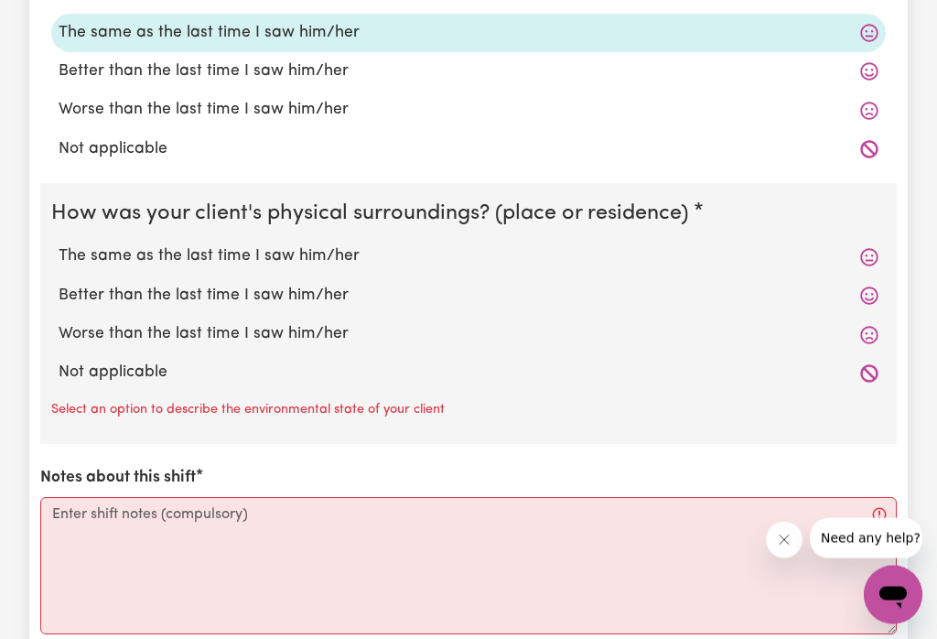
scroll to position [1698, 0]
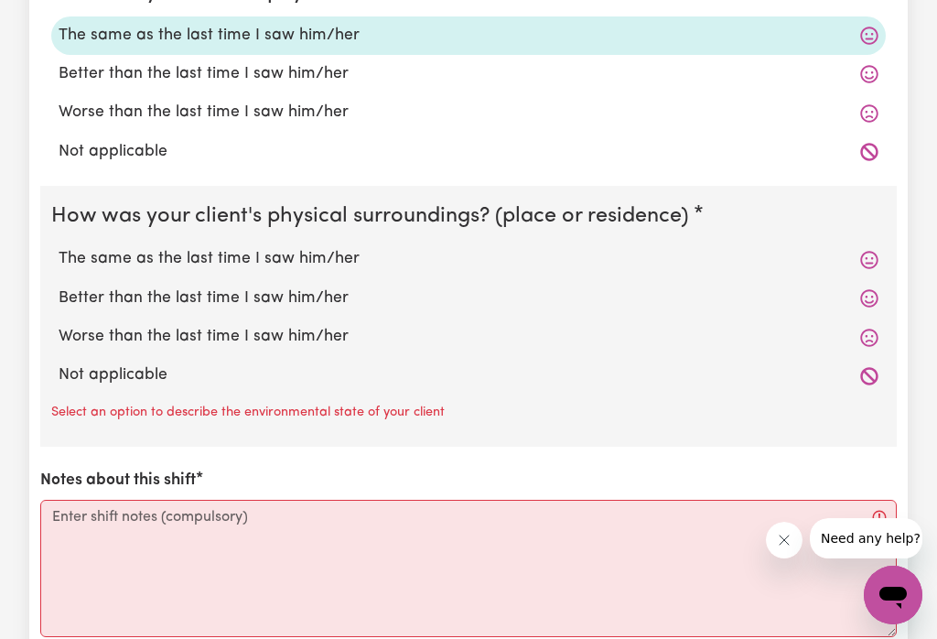
click at [315, 270] on label "The same as the last time I saw him/her" at bounding box center [469, 259] width 820 height 24
click at [59, 247] on input "The same as the last time I saw him/her" at bounding box center [58, 246] width 1 height 1
radio input "true"
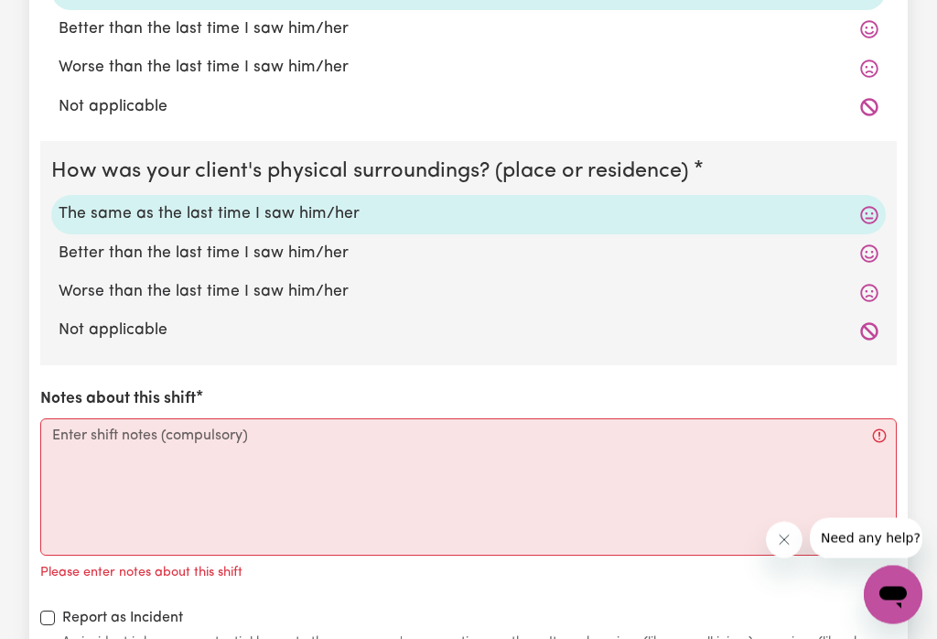
scroll to position [1745, 0]
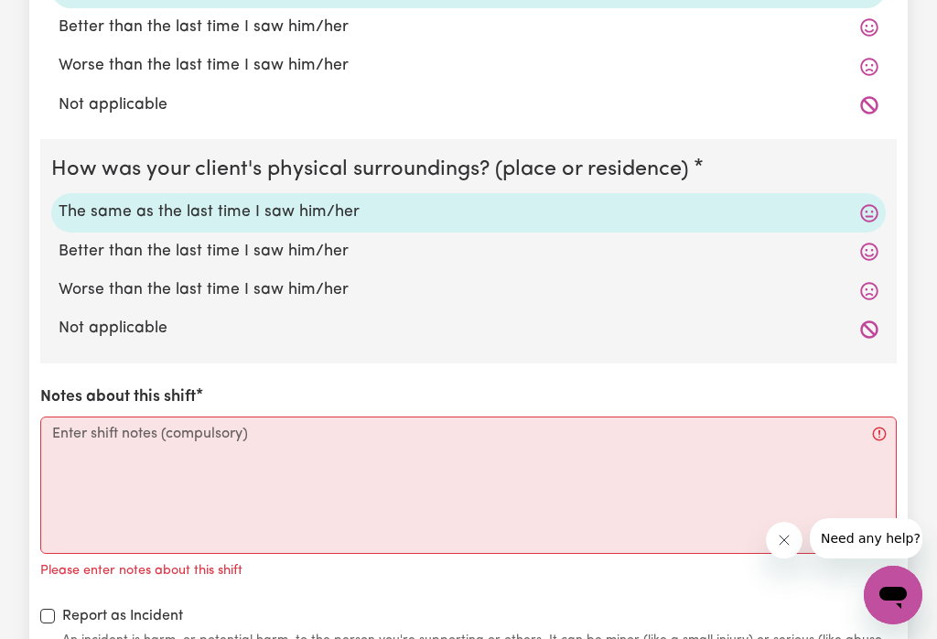
click at [319, 297] on label "Worse than the last time I saw him/her" at bounding box center [469, 290] width 820 height 24
click at [59, 278] on input "Worse than the last time I saw him/her" at bounding box center [58, 277] width 1 height 1
radio input "true"
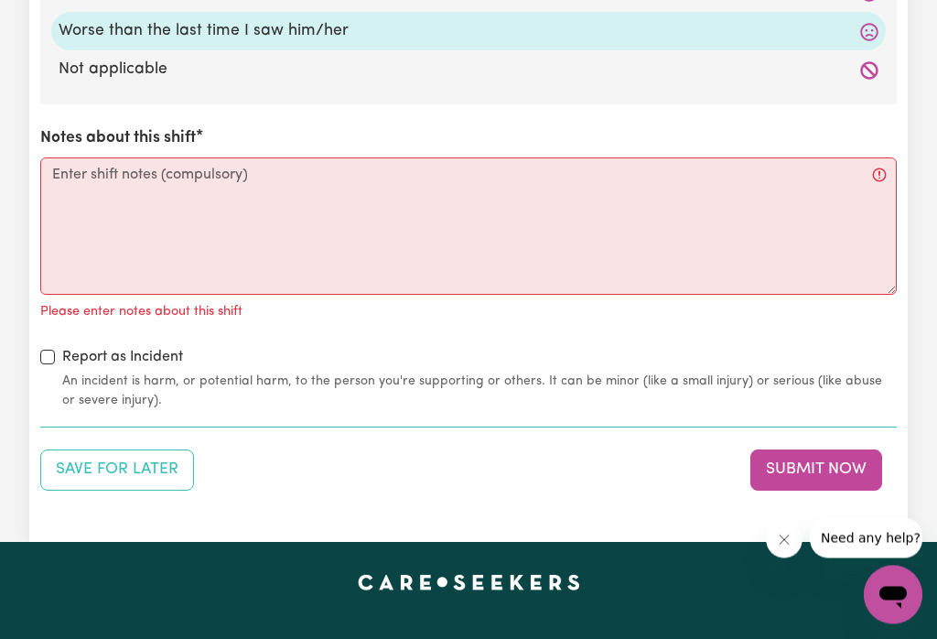
scroll to position [2005, 0]
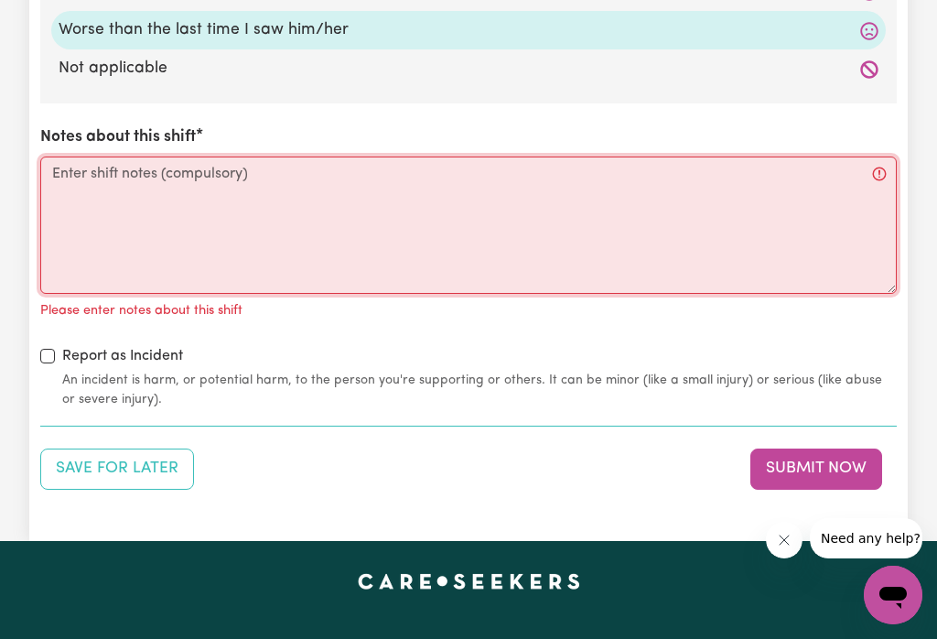
click at [167, 187] on textarea "Notes about this shift" at bounding box center [468, 225] width 857 height 137
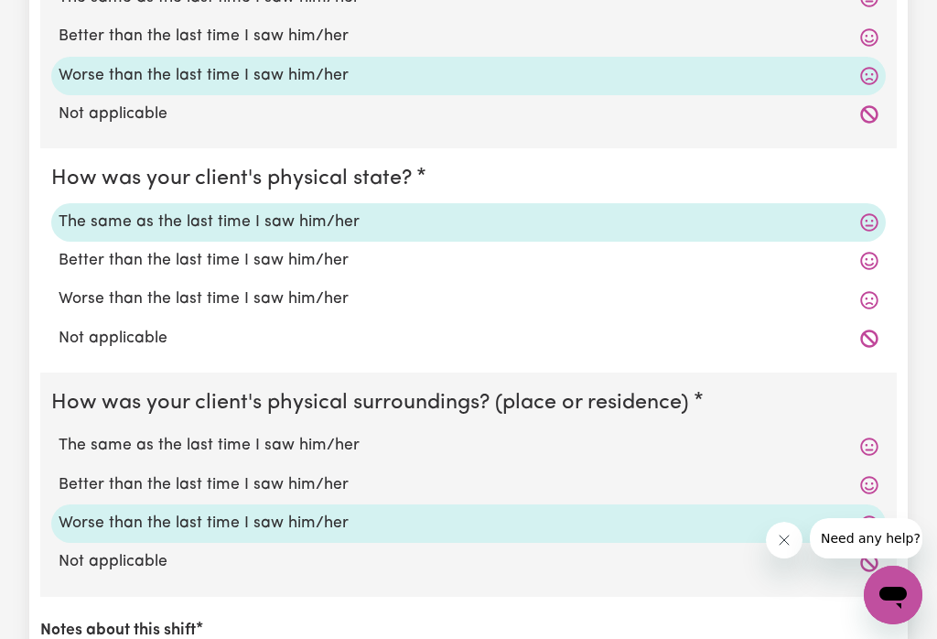
scroll to position [1512, 0]
type textarea "Arrived for 1 hour shift at 8am with client in [GEOGRAPHIC_DATA] [DATE][DATE], …"
click at [318, 326] on label "Not applicable" at bounding box center [469, 338] width 820 height 24
click at [59, 326] on input "Not applicable" at bounding box center [58, 325] width 1 height 1
radio input "true"
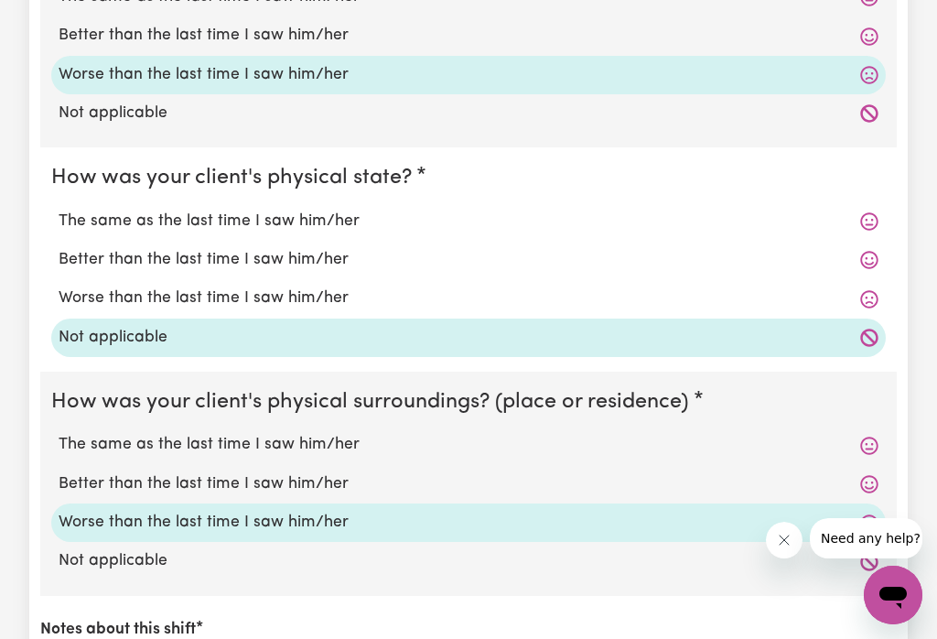
click at [344, 292] on label "Worse than the last time I saw him/her" at bounding box center [469, 299] width 820 height 24
click at [59, 287] on input "Worse than the last time I saw him/her" at bounding box center [58, 286] width 1 height 1
radio input "true"
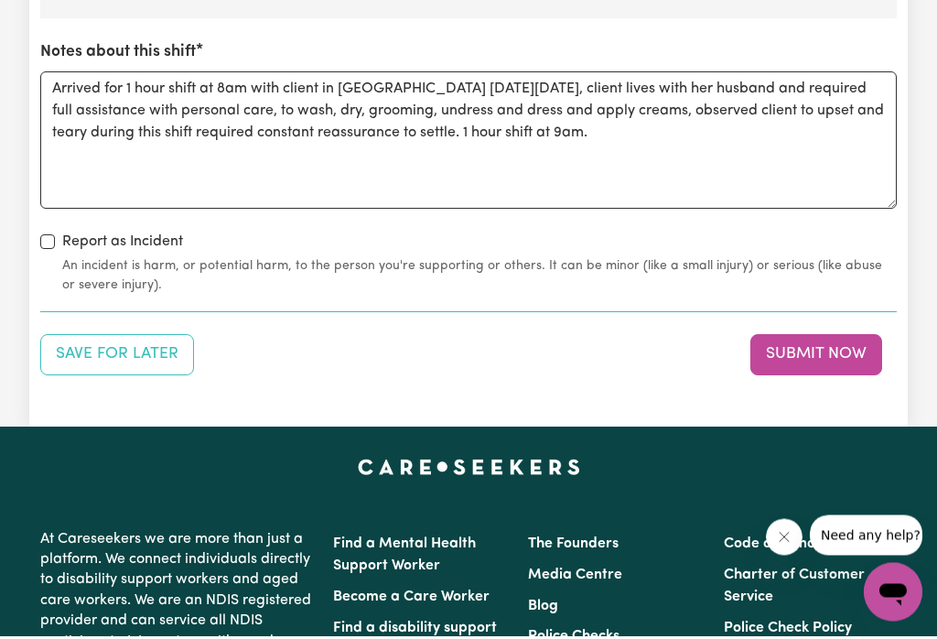
scroll to position [2090, 0]
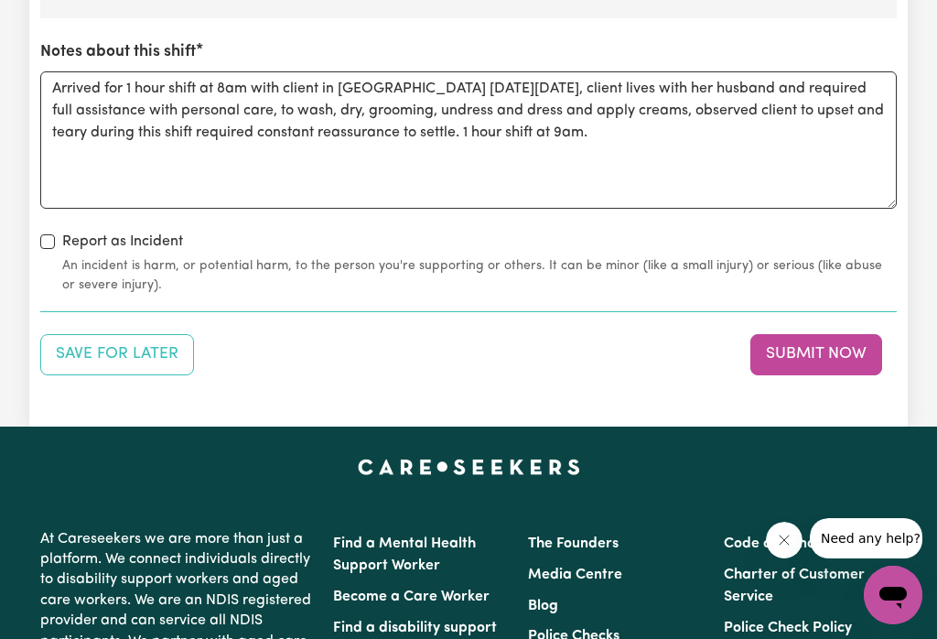
click at [809, 357] on button "Submit Now" at bounding box center [817, 354] width 132 height 40
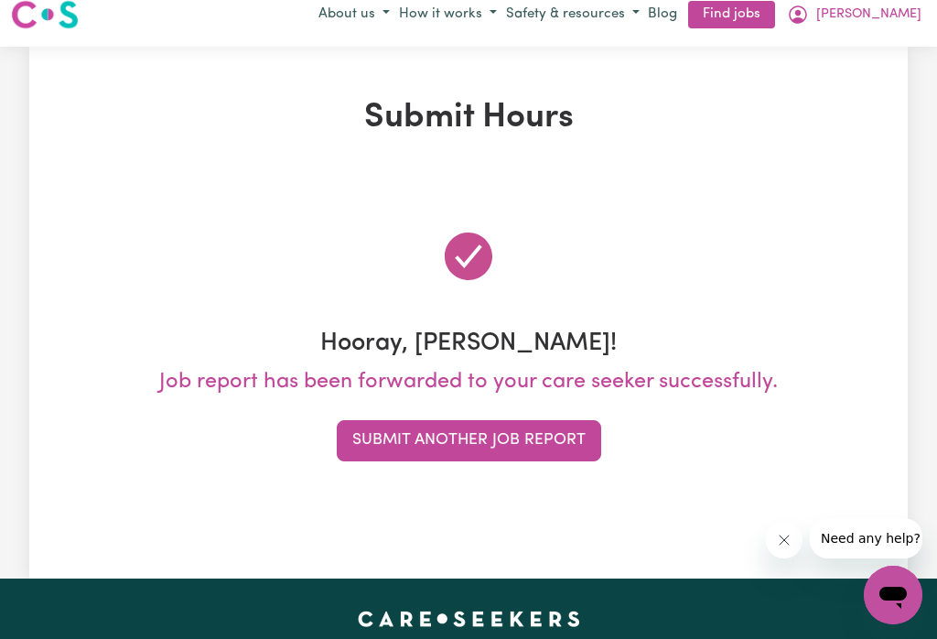
scroll to position [0, 0]
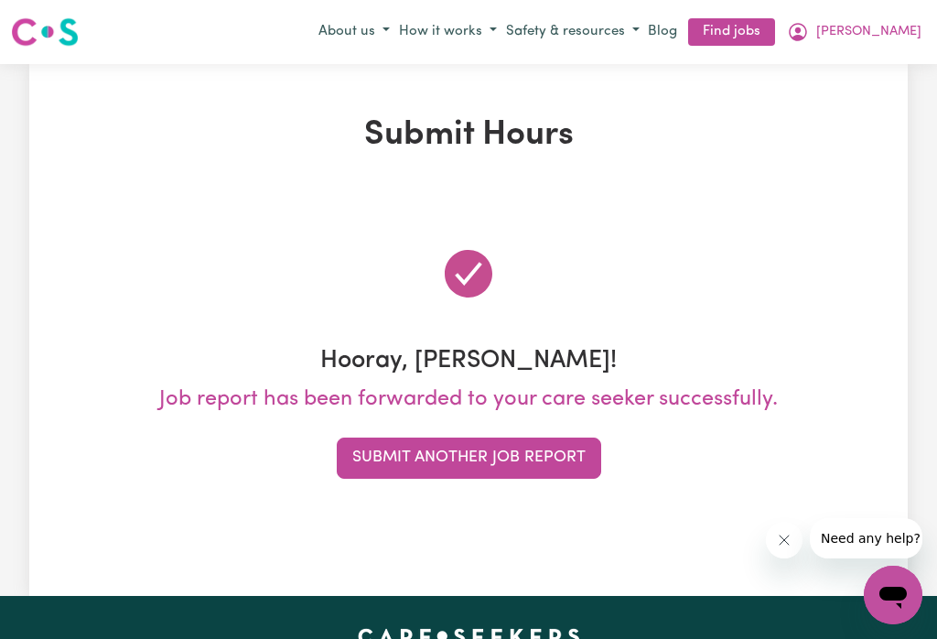
click at [441, 461] on button "Submit Another Job Report" at bounding box center [469, 458] width 265 height 40
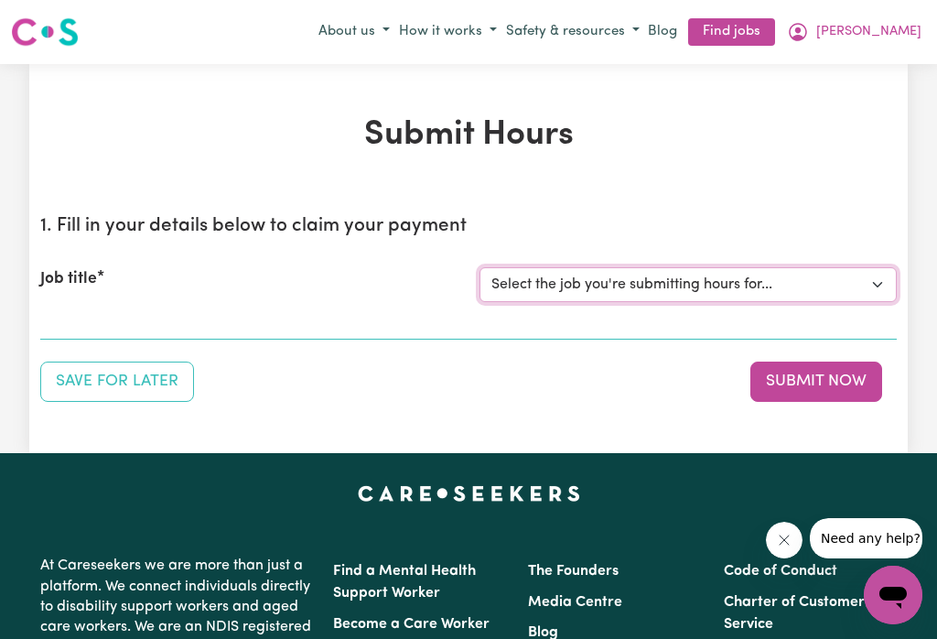
click at [867, 279] on select "Select the job you're submitting hours for... [[PERSON_NAME]] Careworker for [D…" at bounding box center [688, 284] width 417 height 35
select select "9780"
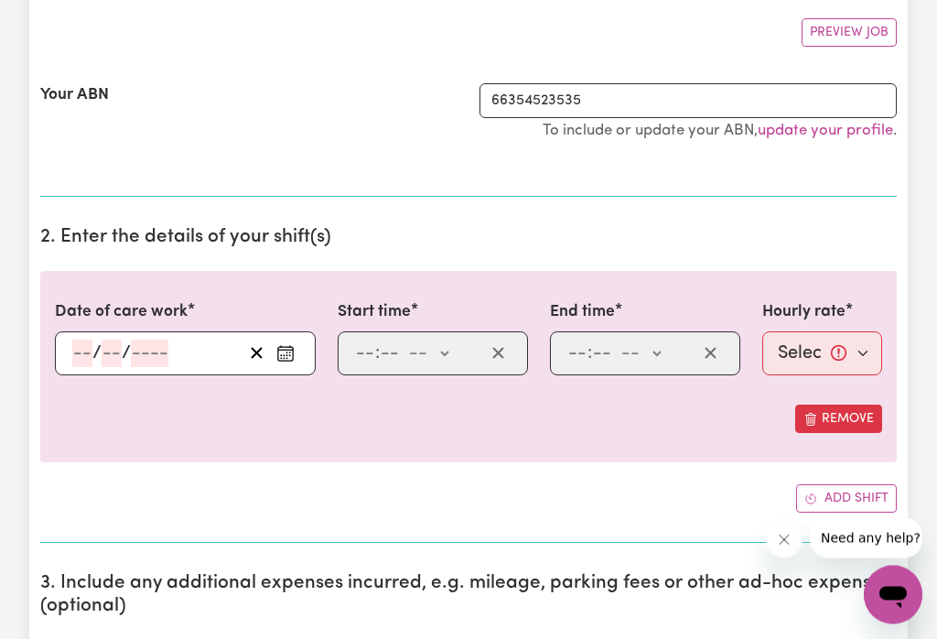
scroll to position [364, 0]
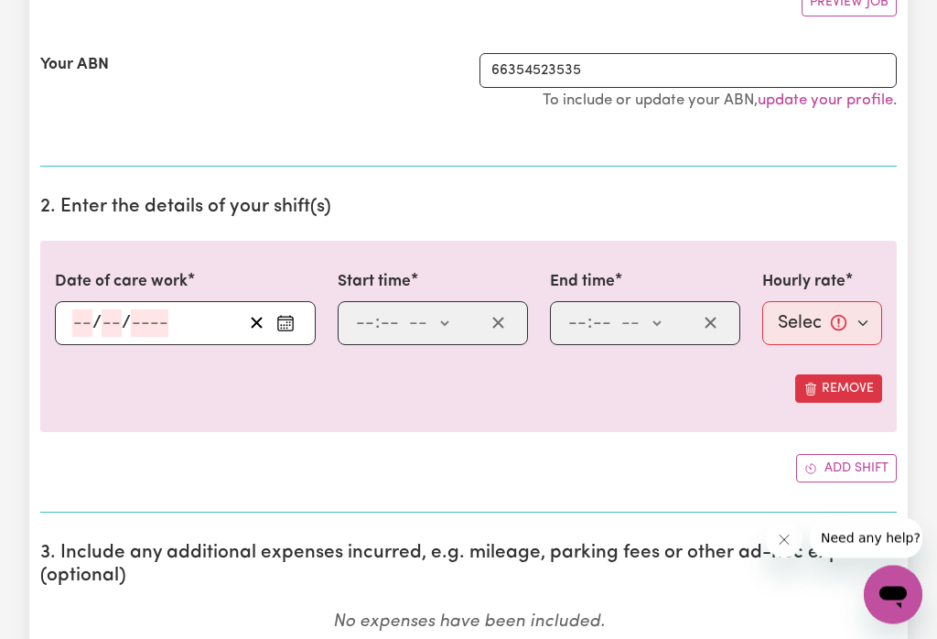
click at [310, 330] on div "/ /" at bounding box center [185, 324] width 261 height 44
click at [282, 321] on icon "Enter the date of care work" at bounding box center [285, 323] width 18 height 18
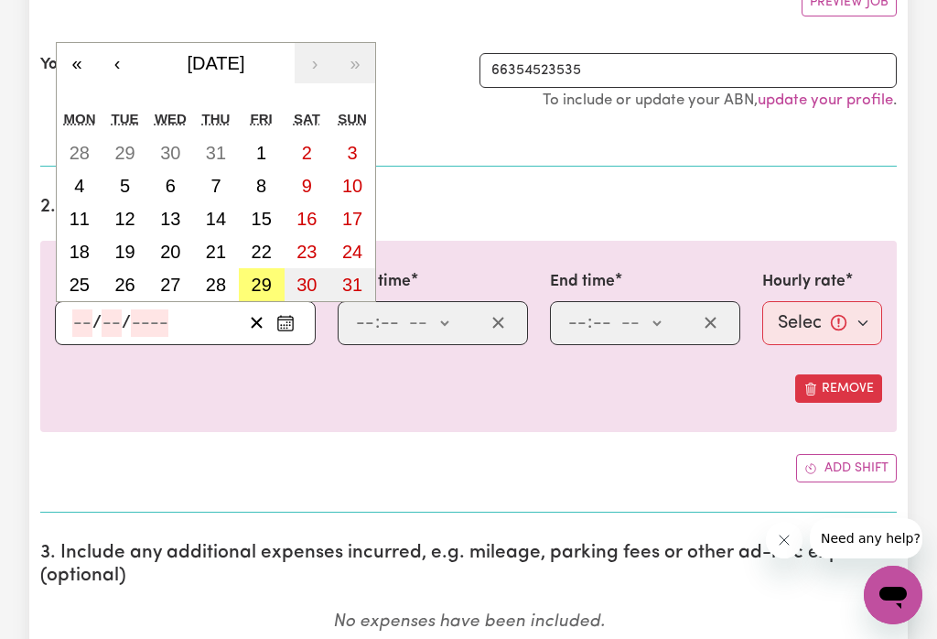
click at [261, 285] on abbr "29" at bounding box center [262, 285] width 20 height 20
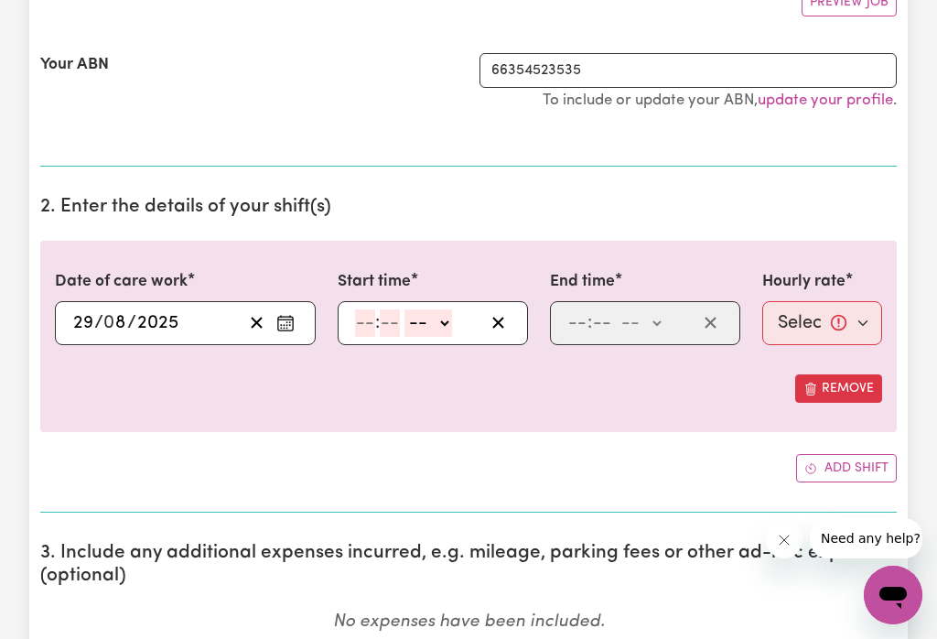
type input "[DATE]"
type input "29"
type input "8"
type input "2025"
click at [452, 330] on select "-- am pm" at bounding box center [429, 322] width 48 height 27
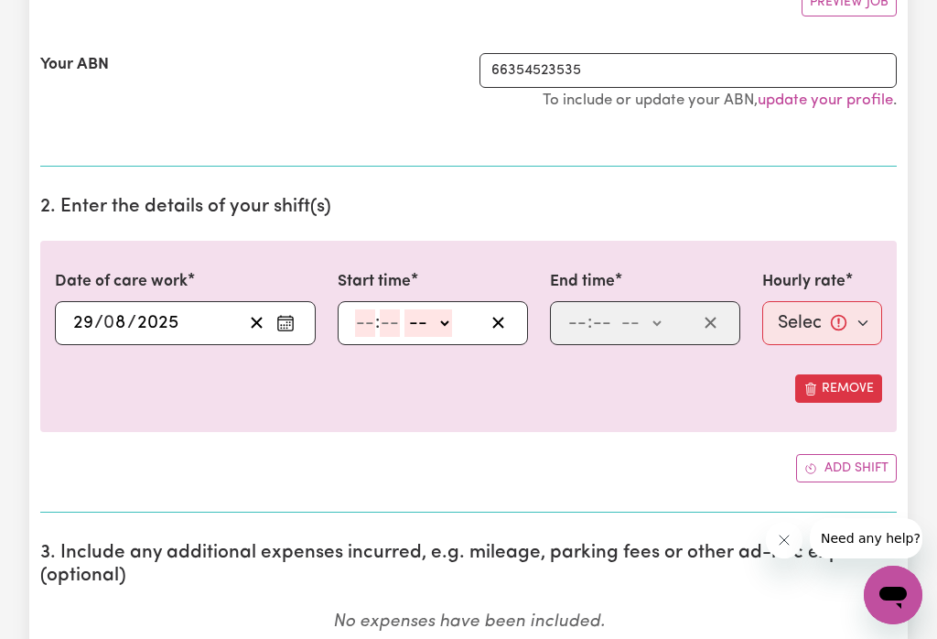
select select "am"
click at [363, 321] on input "number" at bounding box center [365, 322] width 20 height 27
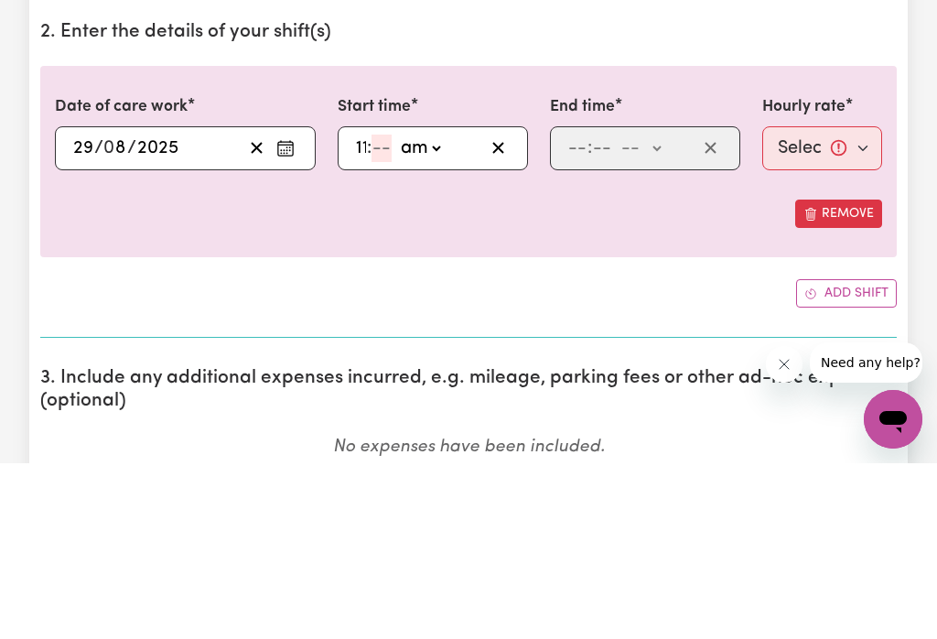
type input "11"
type input "11:03"
type input "3"
type input "11:30"
type input "30"
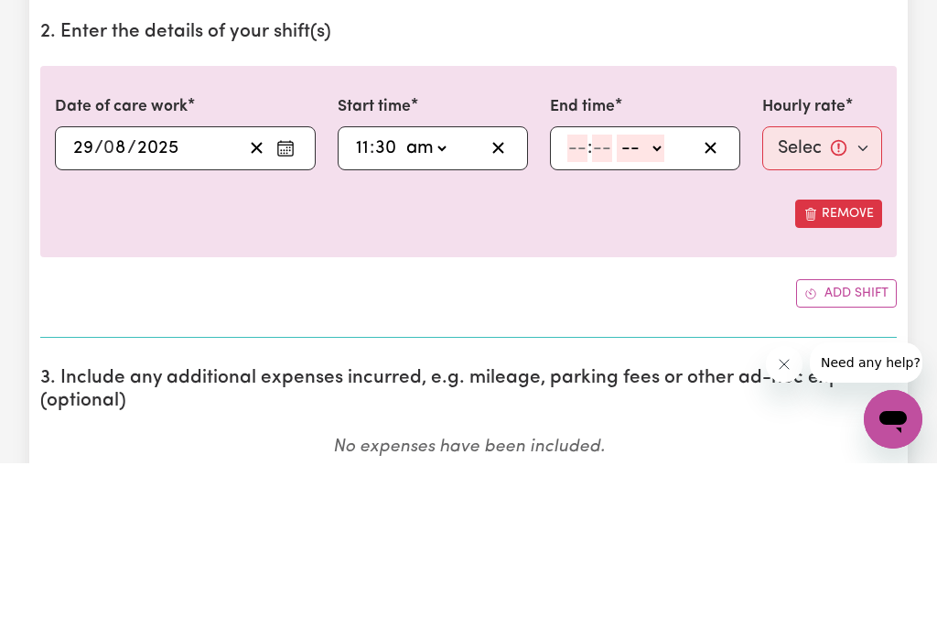
click at [665, 310] on select "-- am pm" at bounding box center [641, 323] width 48 height 27
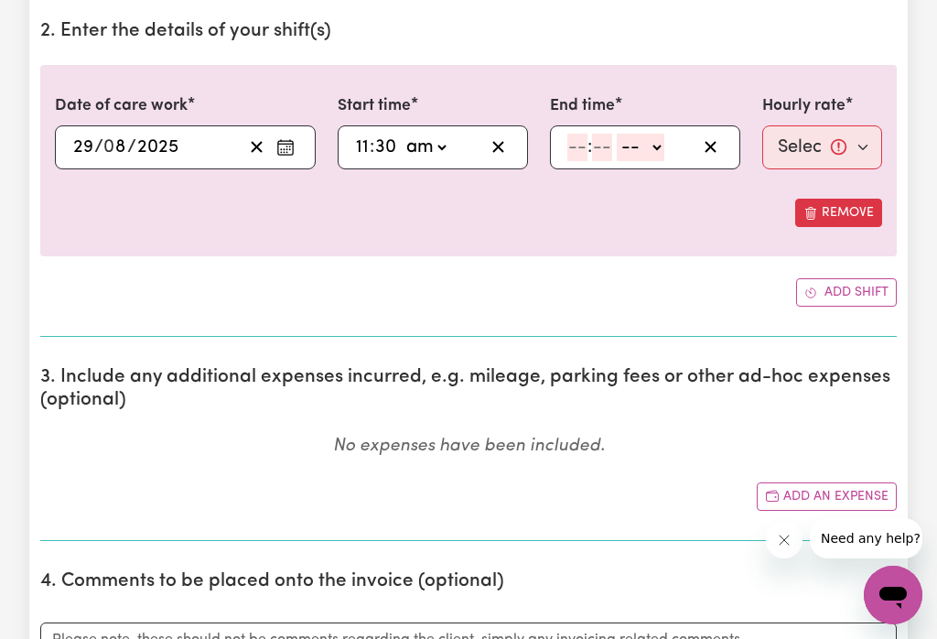
select select "pm"
click at [583, 151] on input "number" at bounding box center [578, 147] width 20 height 27
type input "1"
click at [609, 143] on select "am pm" at bounding box center [633, 148] width 48 height 27
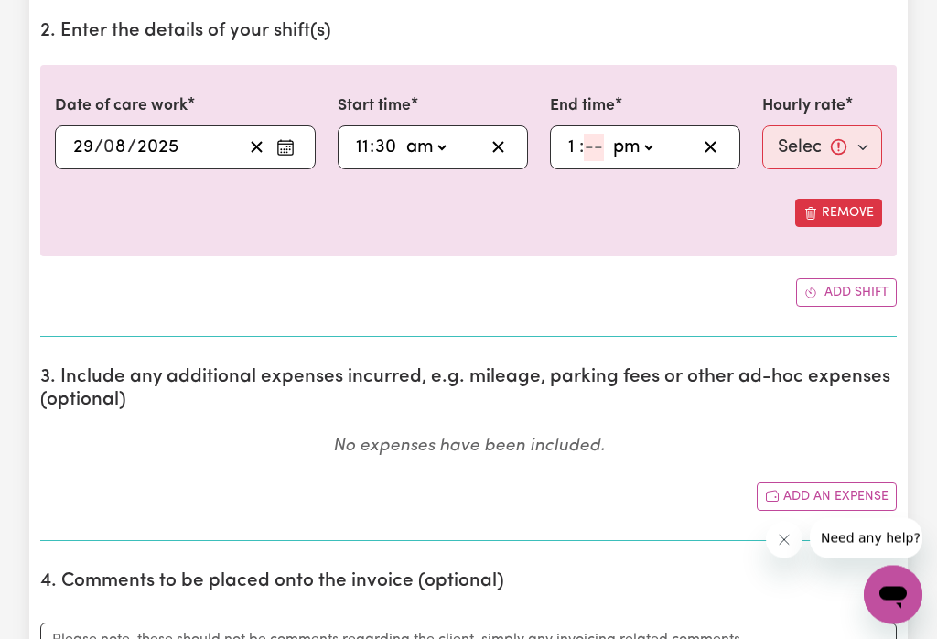
click at [713, 292] on div "Add shift" at bounding box center [468, 293] width 857 height 28
click at [591, 146] on input "number" at bounding box center [594, 147] width 20 height 27
type input "13:03"
type input "3"
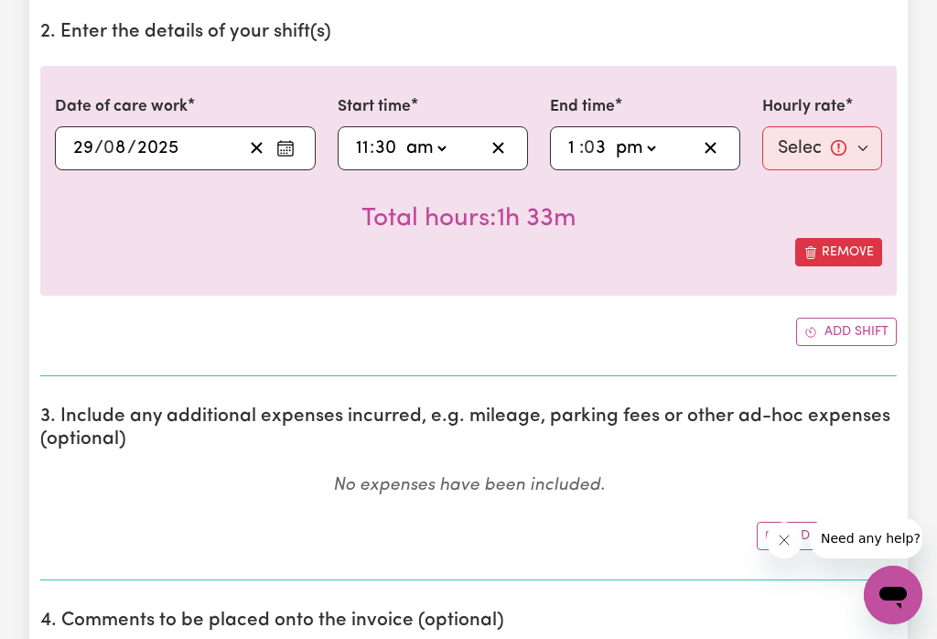
type input "13:30"
type input "30"
click at [831, 149] on select "Select rate... $52.87 (Weekday) $67.63 ([DATE]) $67.63 ([DATE]) $105.75 (Public…" at bounding box center [823, 148] width 120 height 44
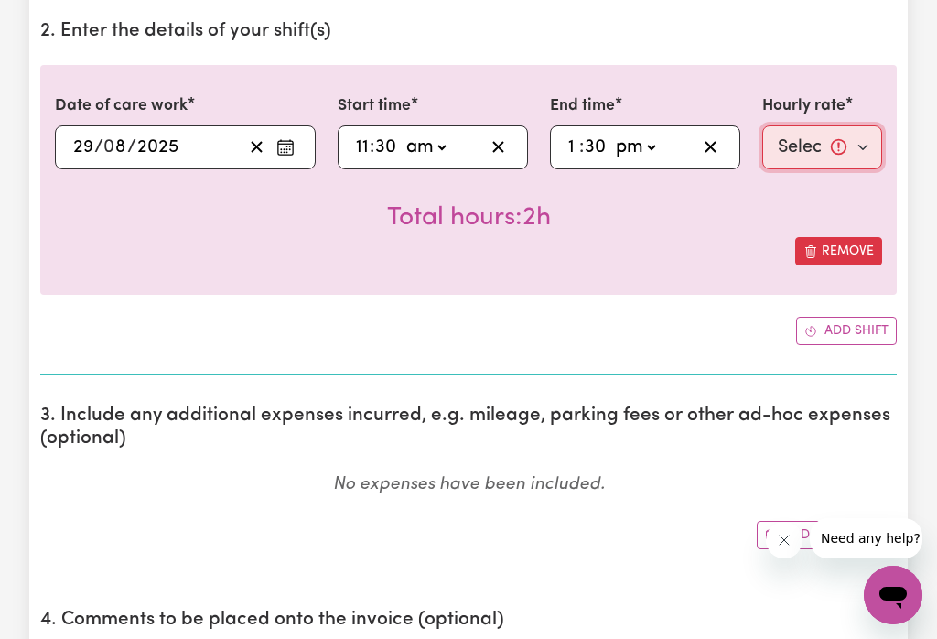
select select "52.87-Weekday"
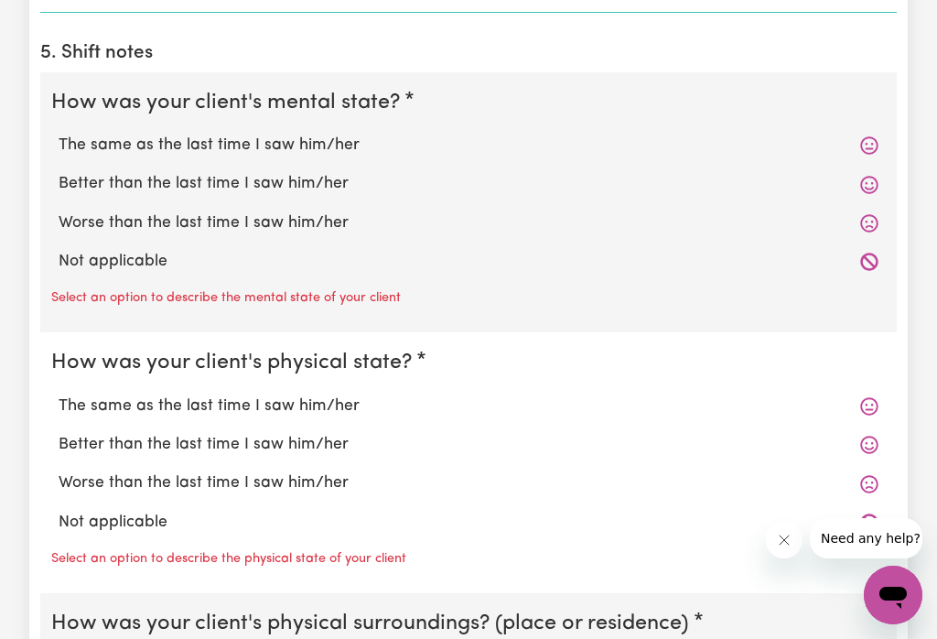
click at [329, 147] on label "The same as the last time I saw him/her" at bounding box center [469, 146] width 820 height 24
click at [59, 134] on input "The same as the last time I saw him/her" at bounding box center [58, 133] width 1 height 1
radio input "true"
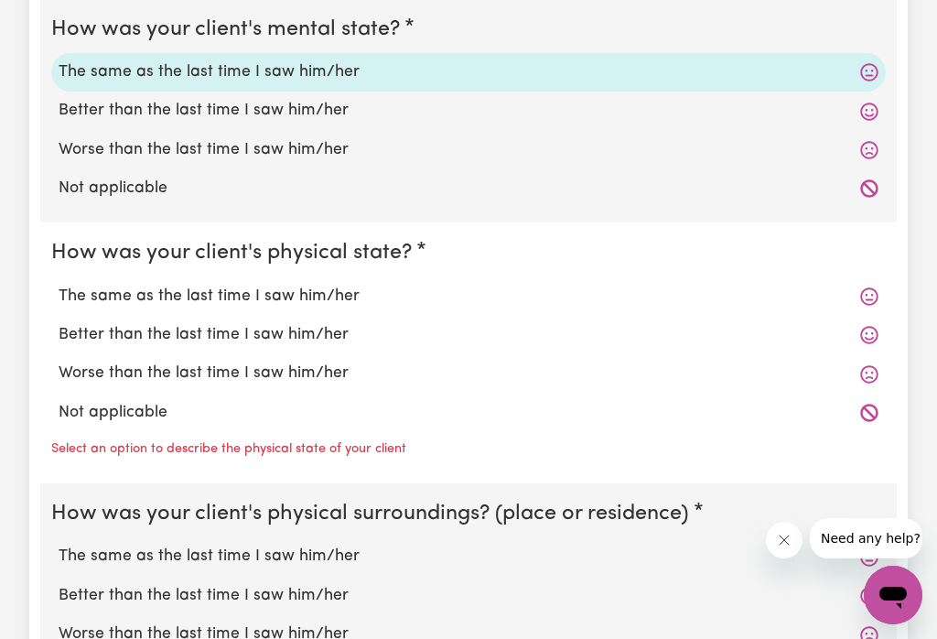
click at [318, 297] on label "The same as the last time I saw him/her" at bounding box center [469, 297] width 820 height 24
click at [59, 285] on input "The same as the last time I saw him/her" at bounding box center [58, 284] width 1 height 1
radio input "true"
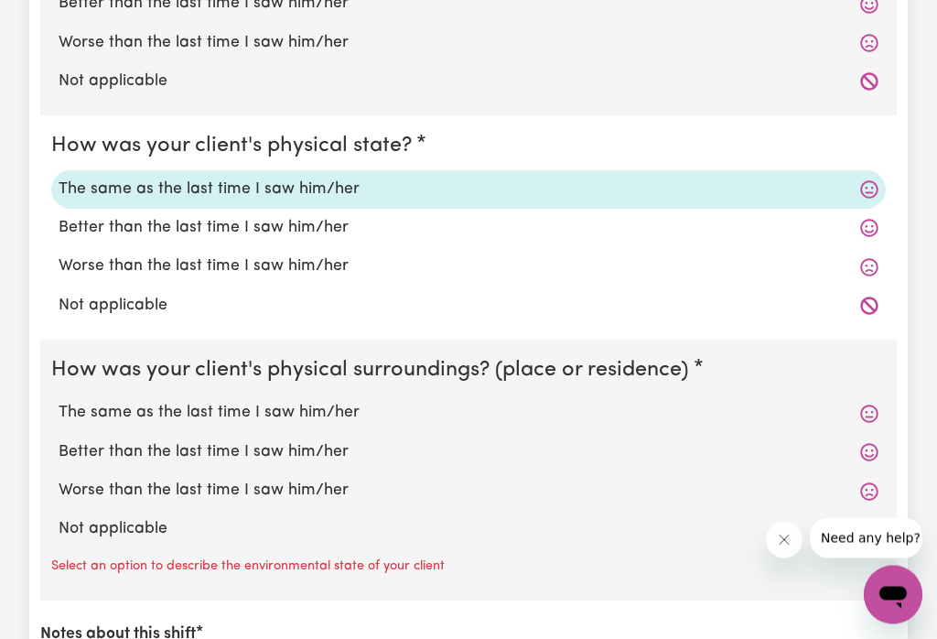
scroll to position [1566, 0]
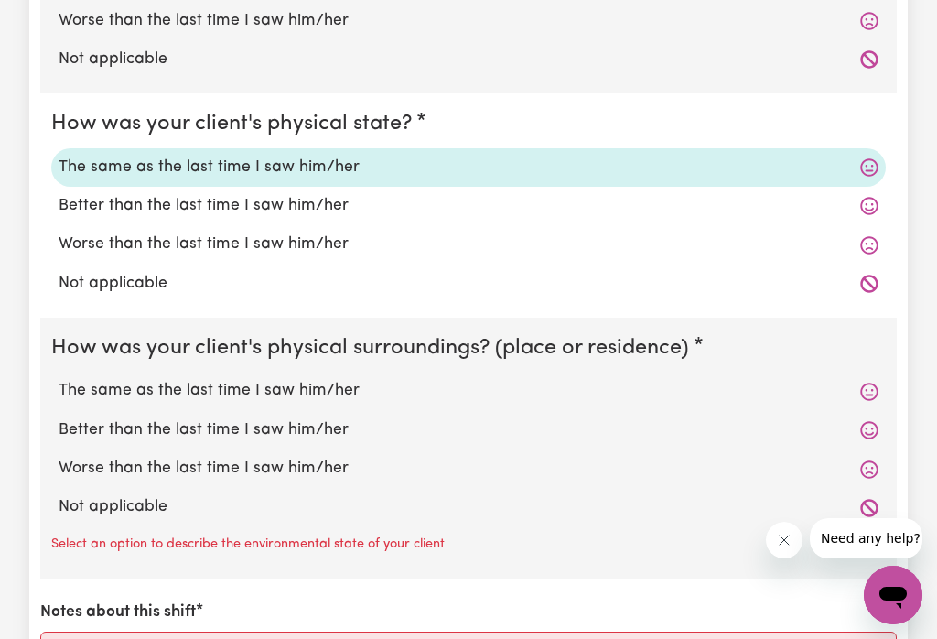
click at [325, 384] on label "The same as the last time I saw him/her" at bounding box center [469, 391] width 820 height 24
click at [59, 379] on input "The same as the last time I saw him/her" at bounding box center [58, 378] width 1 height 1
radio input "true"
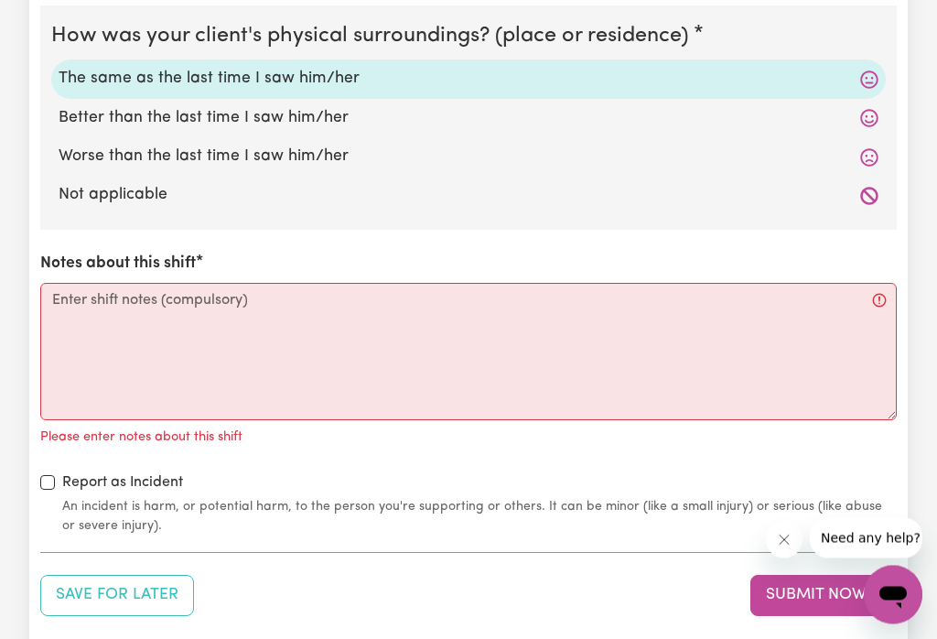
scroll to position [1879, 0]
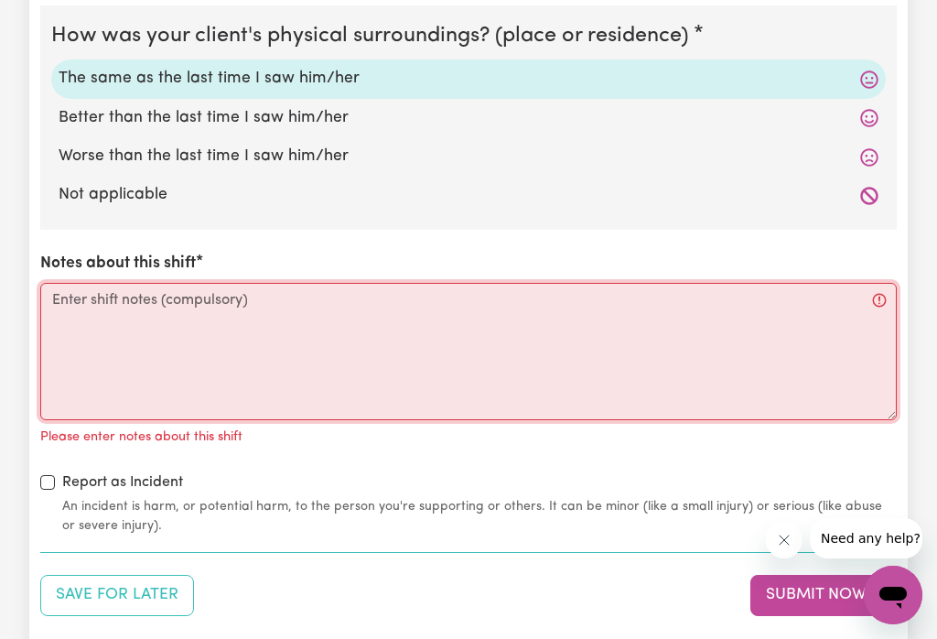
click at [244, 316] on textarea "Notes about this shift" at bounding box center [468, 351] width 857 height 137
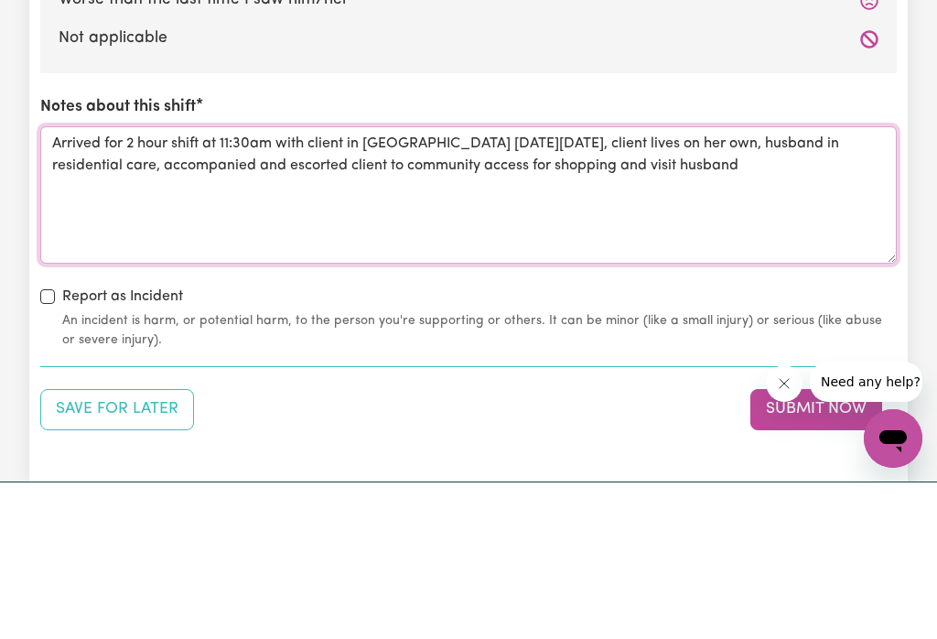
click at [408, 283] on textarea "Arrived for 2 hour shift at 11:30am with client in [GEOGRAPHIC_DATA] [DATE][DAT…" at bounding box center [468, 351] width 857 height 137
click at [763, 283] on textarea "Arrived for 2 hour shift at 11:30am with client in [GEOGRAPHIC_DATA] [DATE][DAT…" at bounding box center [468, 351] width 857 height 137
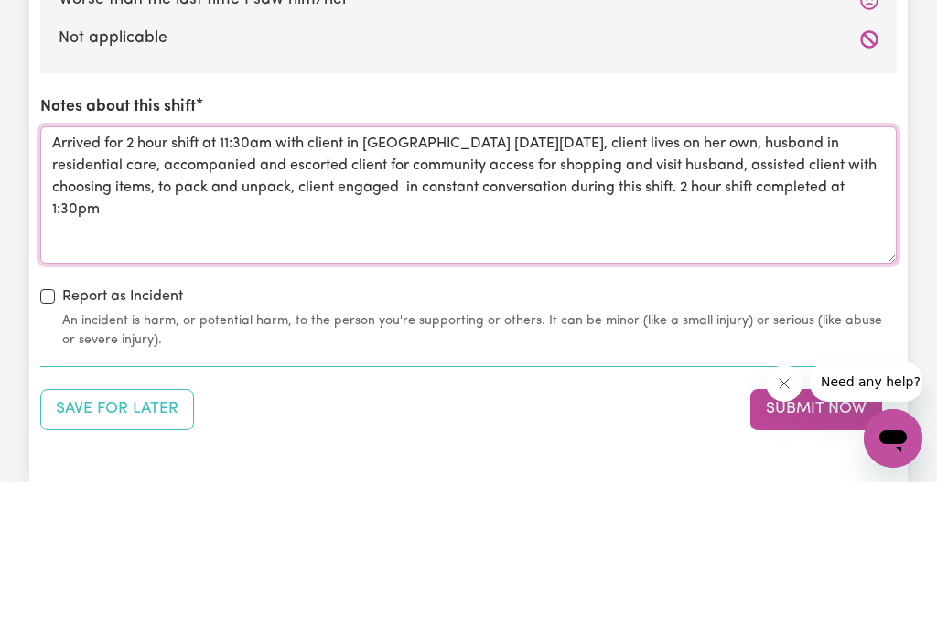
click at [436, 283] on textarea "Arrived for 2 hour shift at 11:30am with client in [GEOGRAPHIC_DATA] [DATE][DAT…" at bounding box center [468, 351] width 857 height 137
click at [125, 283] on textarea "Arrived for 2 hour shift at 11:30am with client in [GEOGRAPHIC_DATA] [DATE][DAT…" at bounding box center [468, 351] width 857 height 137
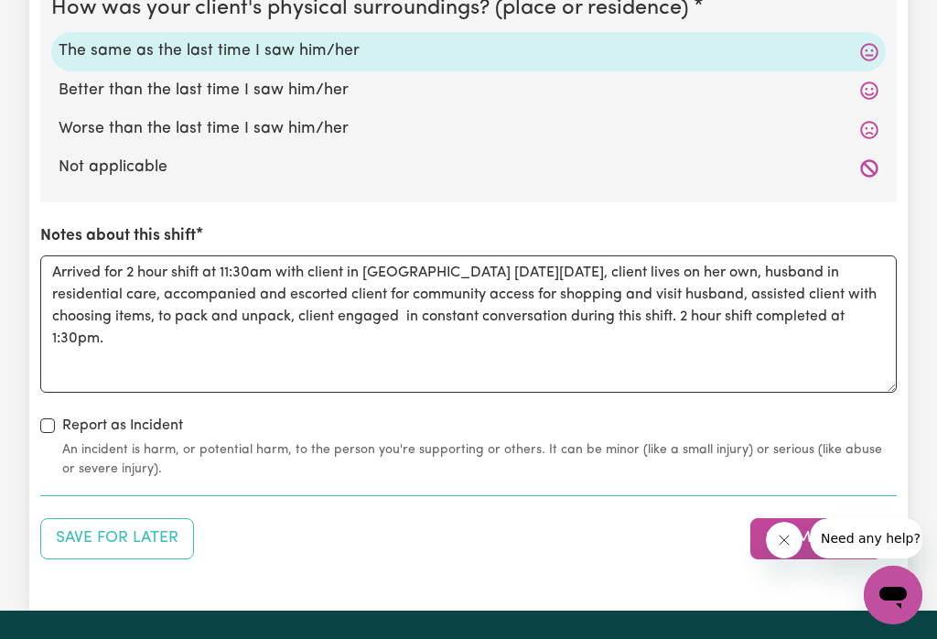
scroll to position [2041, 0]
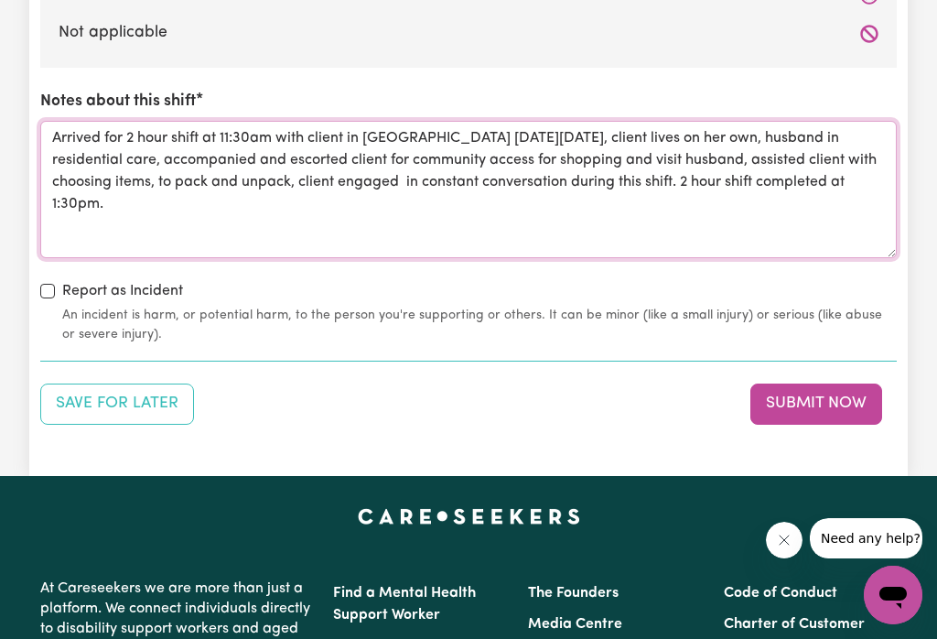
type textarea "Arrived for 2 hour shift at 11:30am with client in [GEOGRAPHIC_DATA] [DATE][DAT…"
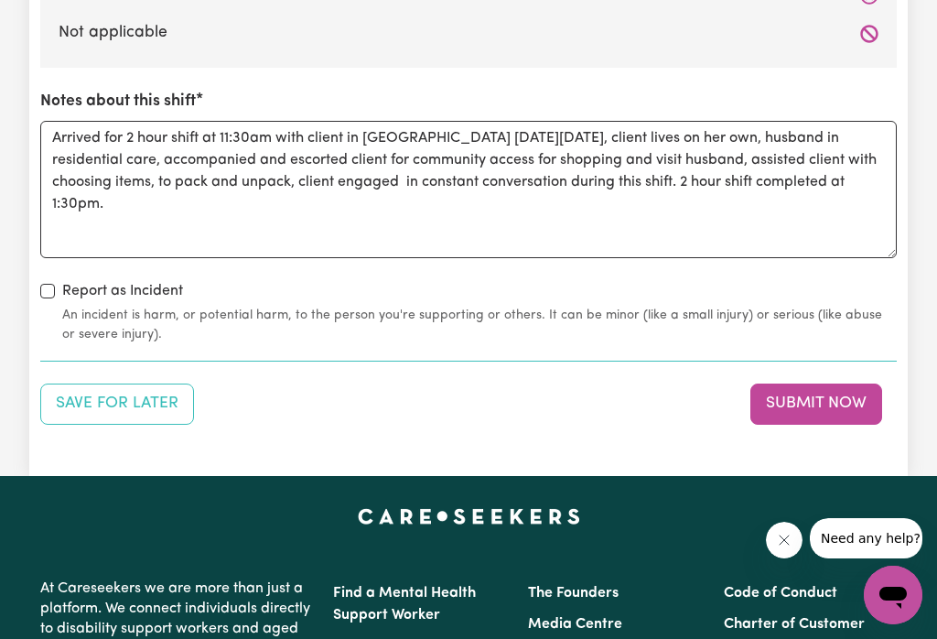
click at [796, 405] on button "Submit Now" at bounding box center [817, 404] width 132 height 40
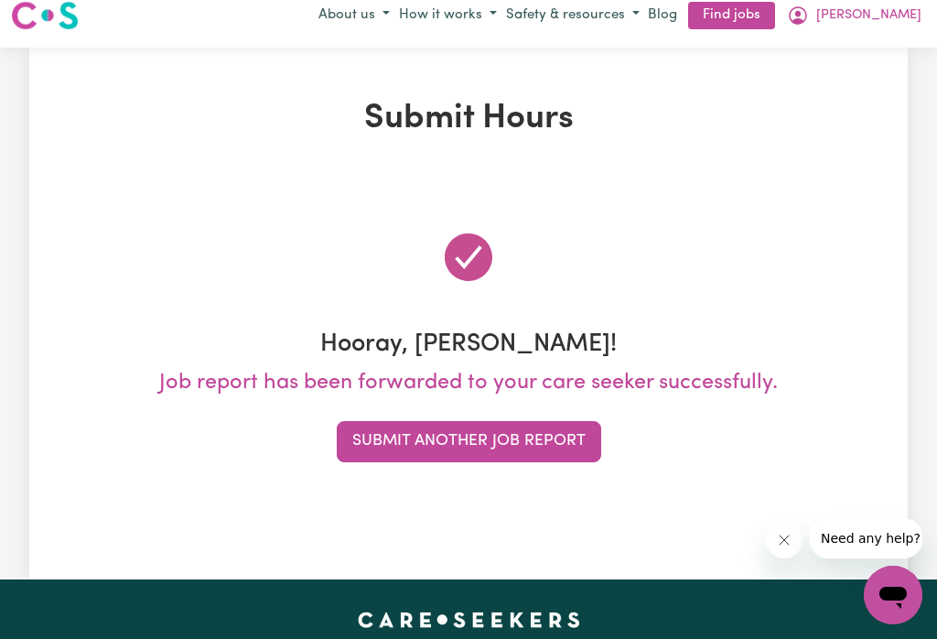
scroll to position [0, 0]
